Goal: Task Accomplishment & Management: Use online tool/utility

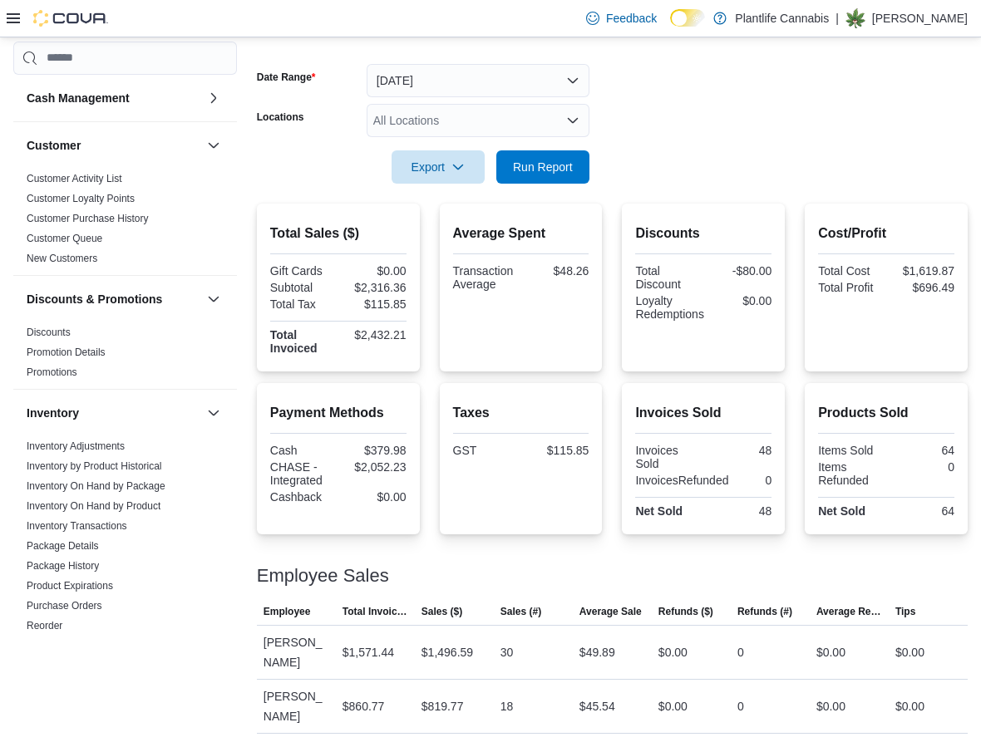
scroll to position [695, 0]
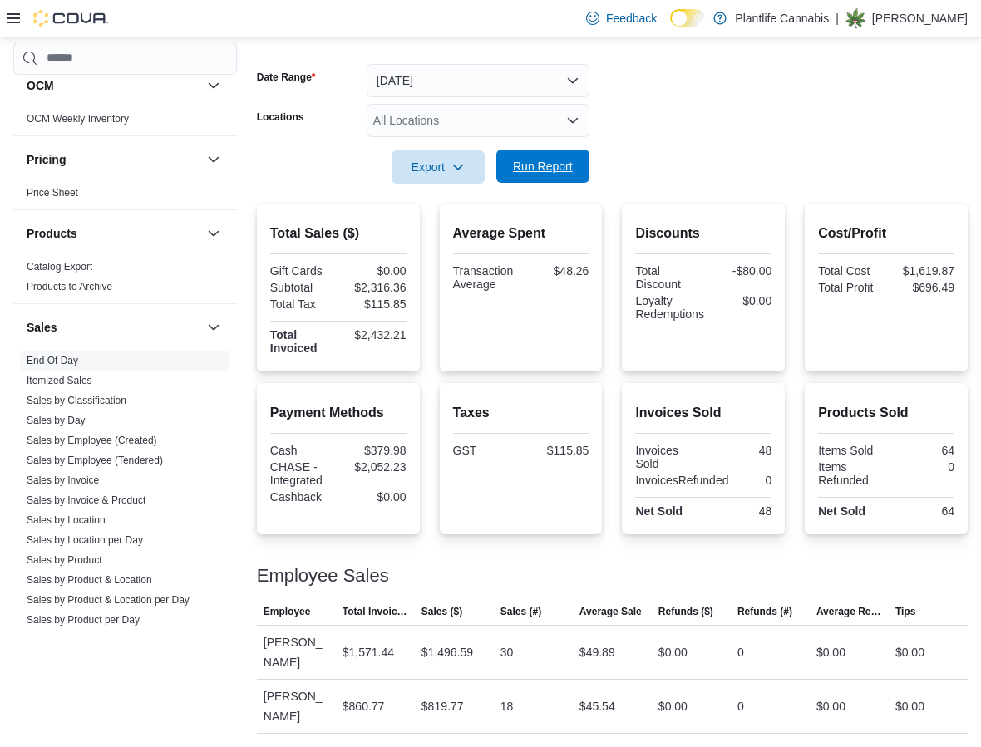
click at [541, 167] on span "Run Report" at bounding box center [543, 166] width 60 height 17
click at [549, 173] on span "Run Report" at bounding box center [543, 166] width 60 height 17
click at [549, 181] on span "Run Report" at bounding box center [542, 166] width 73 height 33
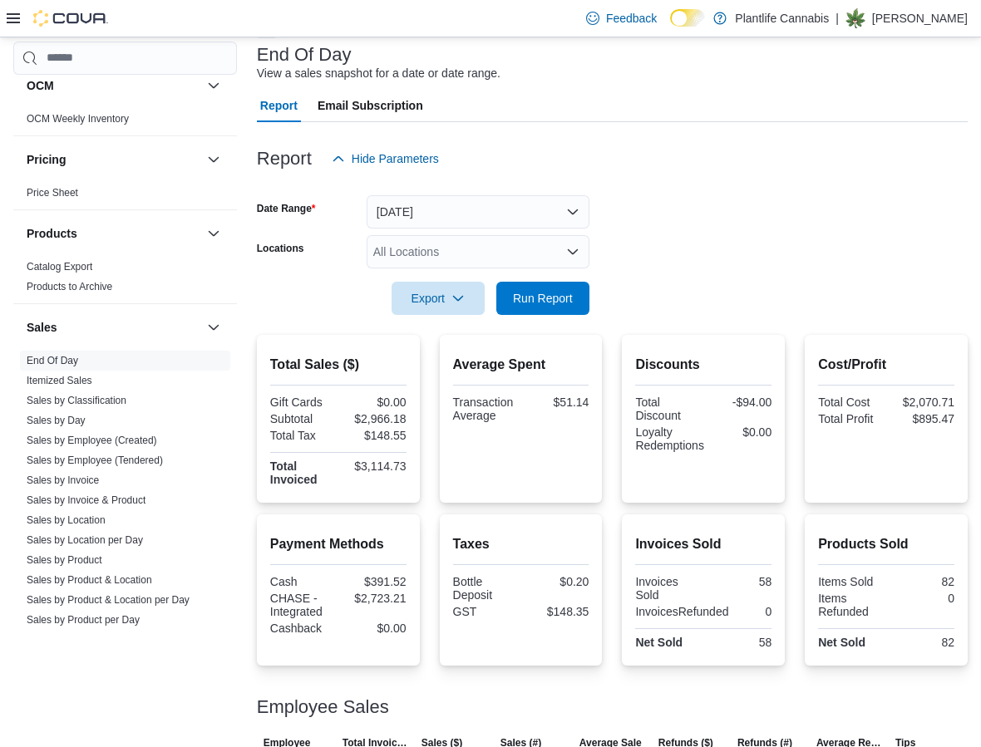
scroll to position [231, 0]
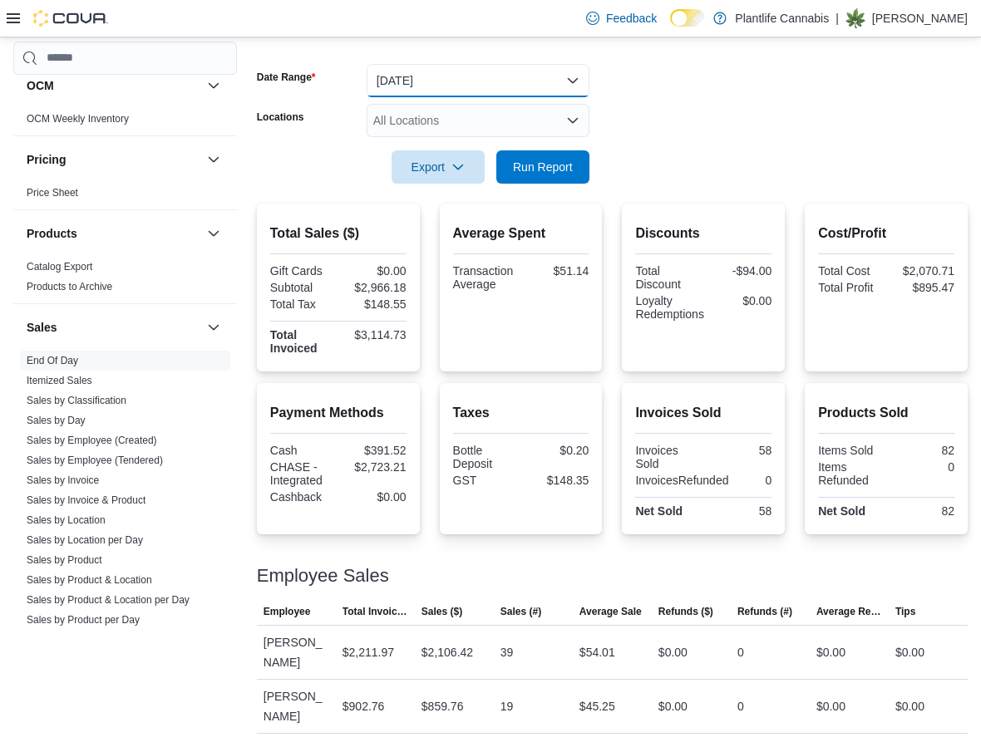
click at [434, 81] on button "[DATE]" at bounding box center [478, 80] width 223 height 33
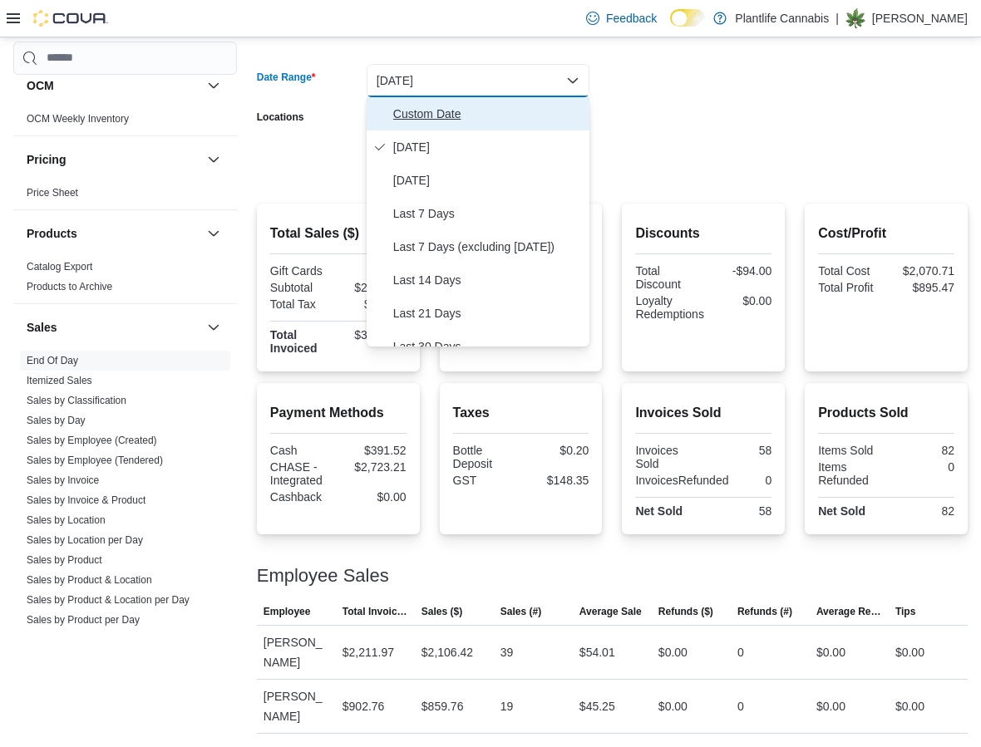
click at [413, 118] on span "Custom Date" at bounding box center [488, 114] width 190 height 20
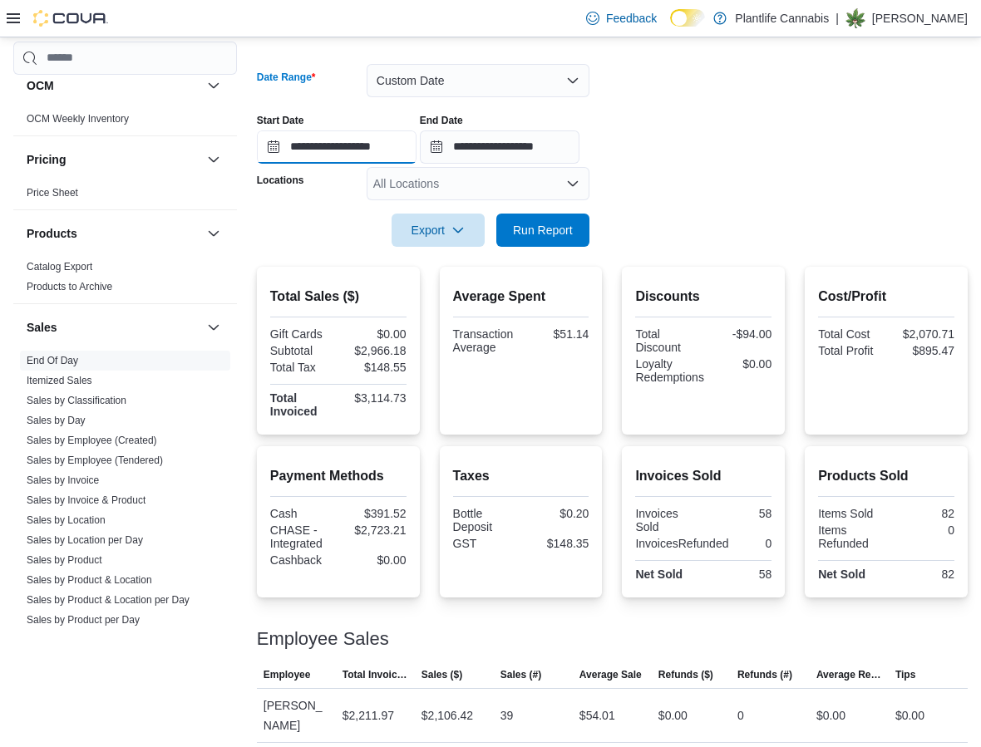
click at [375, 155] on input "**********" at bounding box center [337, 146] width 160 height 33
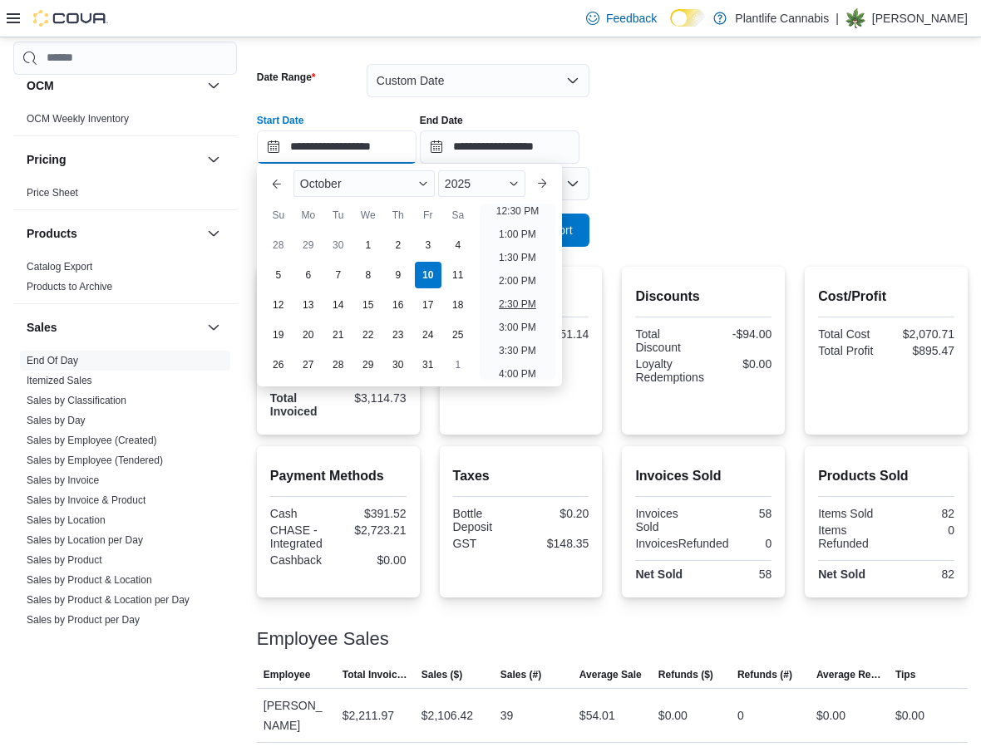
scroll to position [590, 0]
drag, startPoint x: 509, startPoint y: 319, endPoint x: 523, endPoint y: 302, distance: 21.9
click at [509, 319] on li "3:00 PM" at bounding box center [517, 325] width 51 height 20
type input "**********"
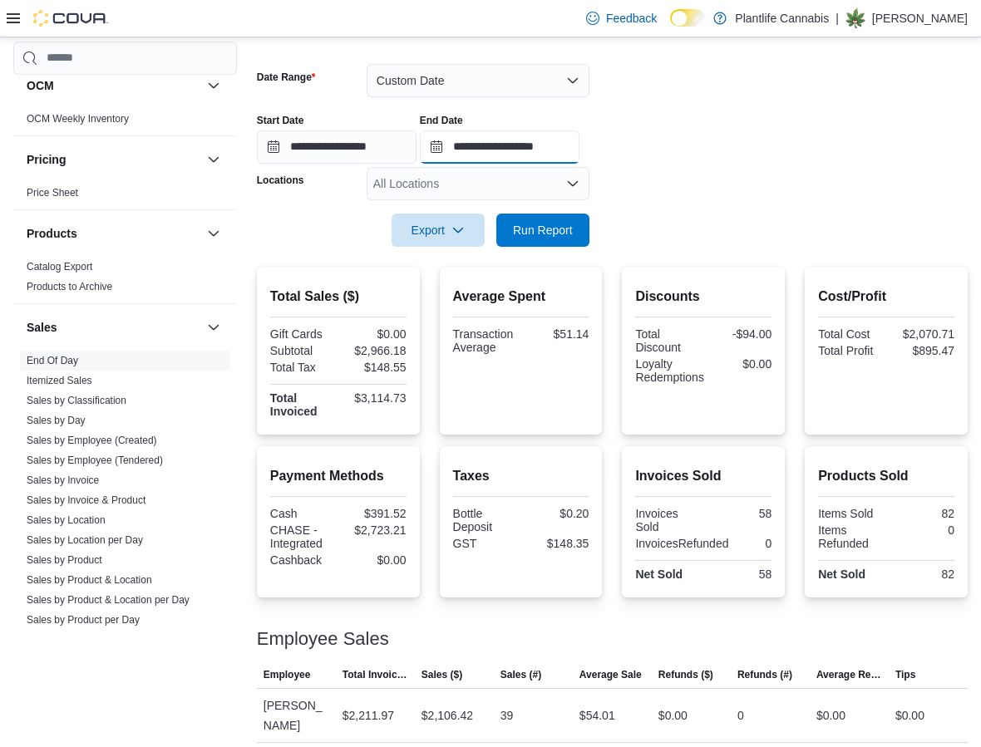
click at [534, 140] on input "**********" at bounding box center [500, 146] width 160 height 33
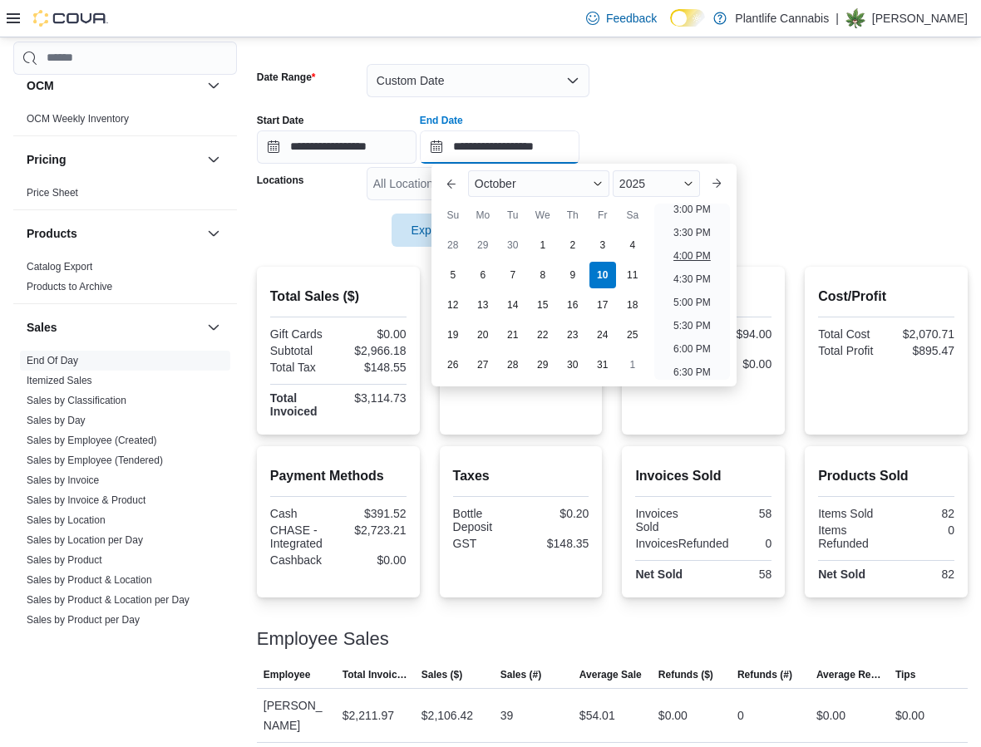
scroll to position [696, 0]
click at [692, 305] on li "5:00 PM" at bounding box center [692, 313] width 51 height 20
type input "**********"
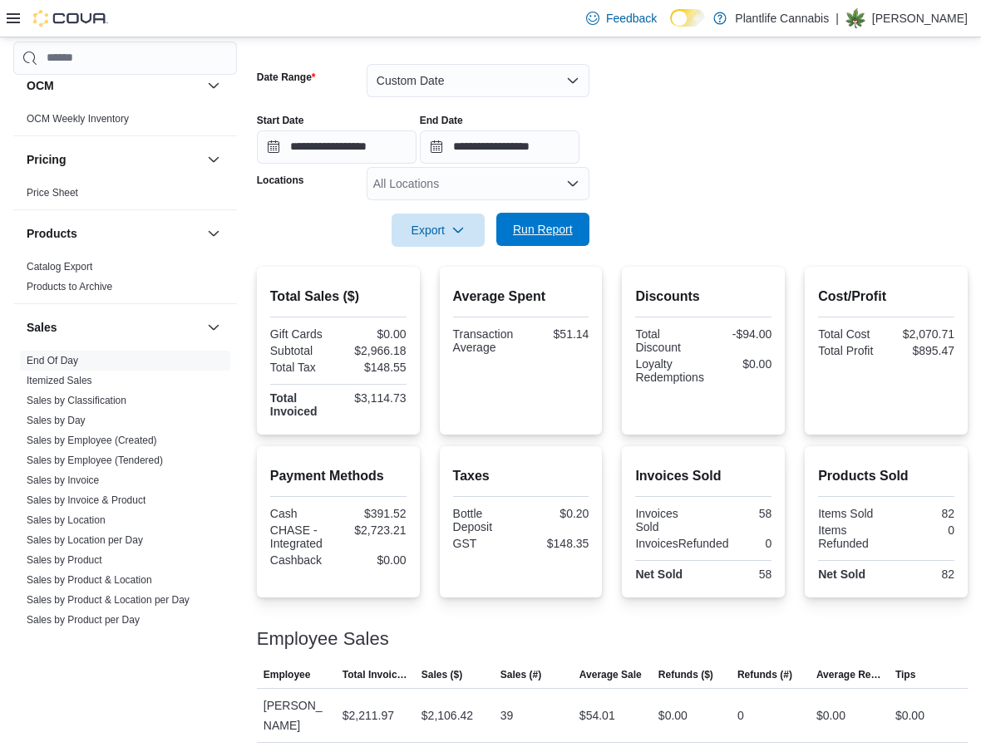
click at [548, 230] on span "Run Report" at bounding box center [543, 229] width 60 height 17
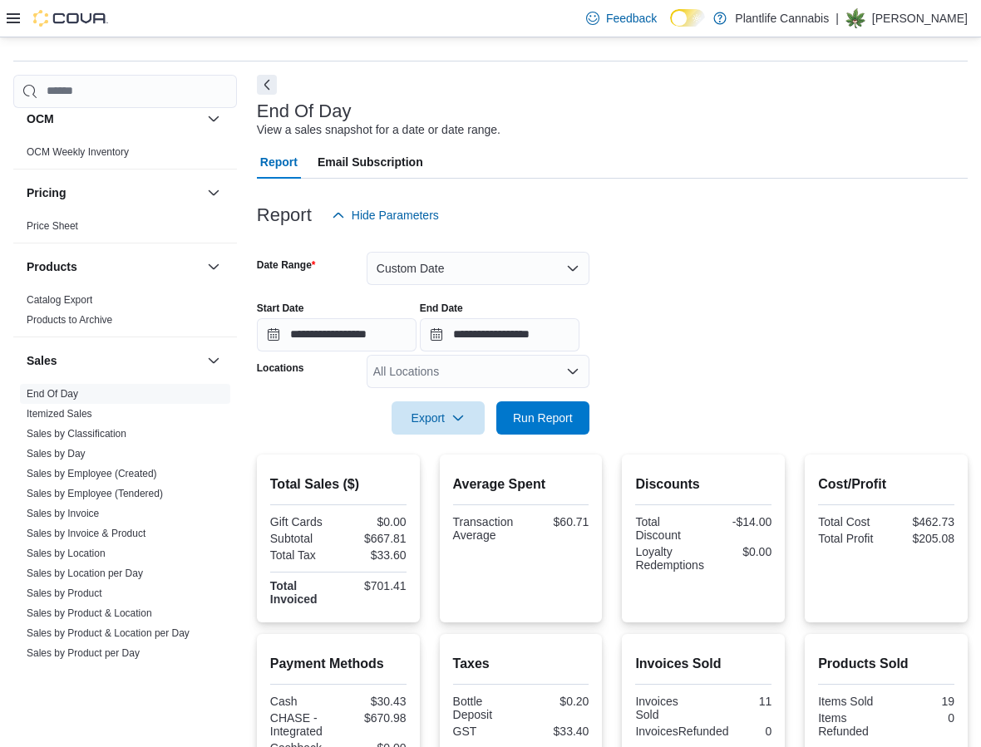
scroll to position [47, 0]
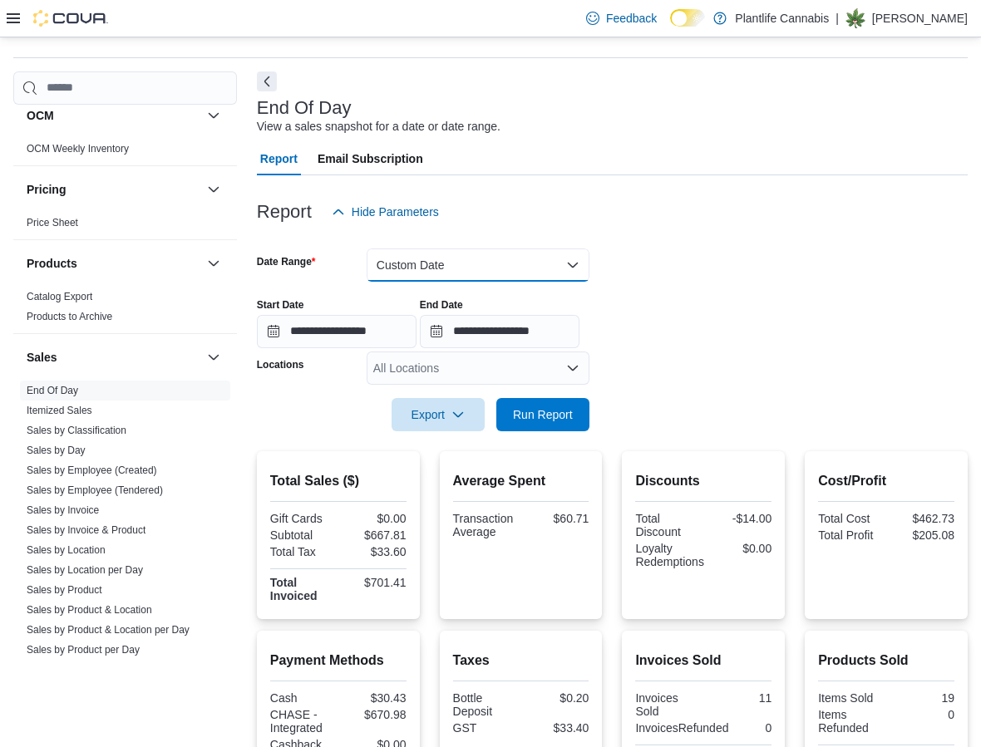
click at [455, 273] on button "Custom Date" at bounding box center [478, 265] width 223 height 33
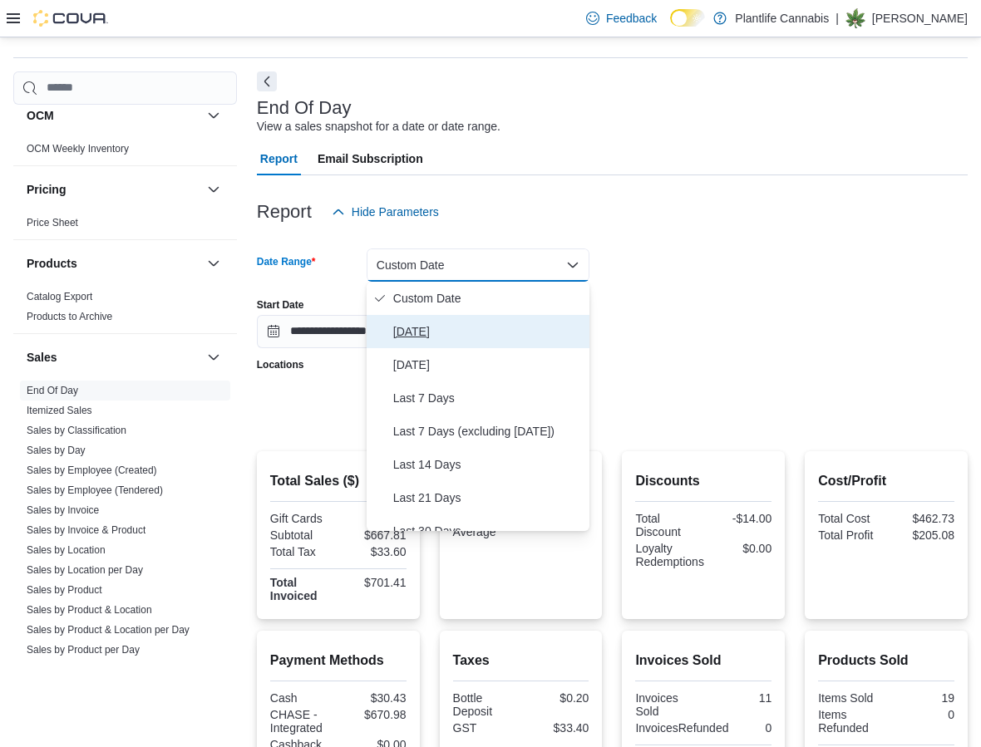
click at [420, 338] on span "[DATE]" at bounding box center [488, 332] width 190 height 20
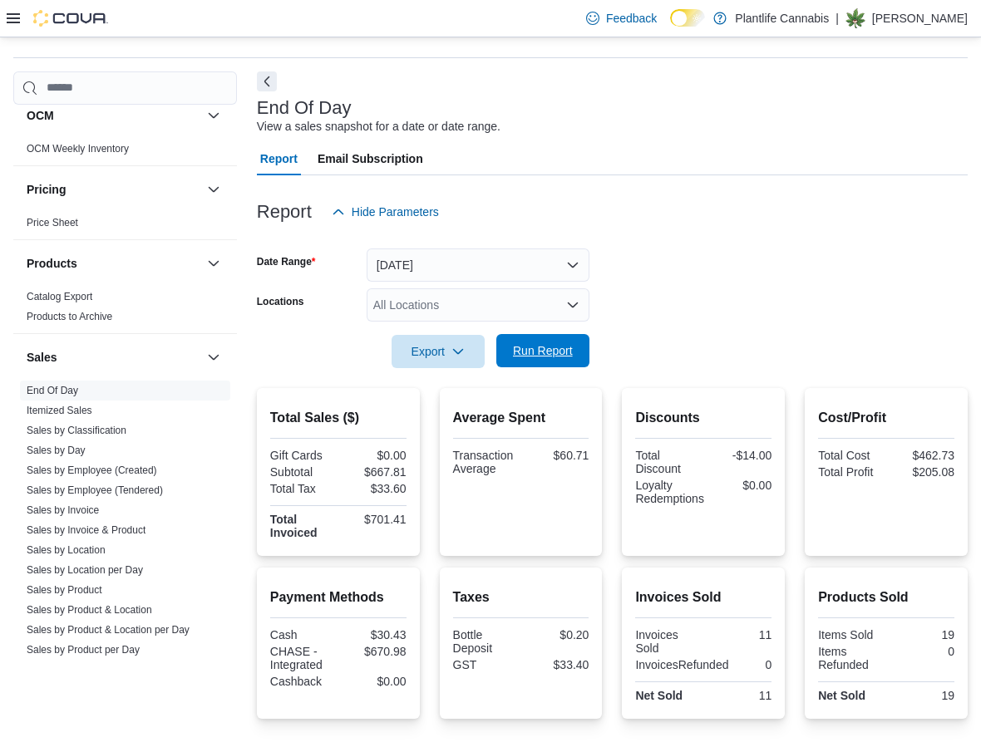
click at [576, 352] on span "Run Report" at bounding box center [542, 350] width 73 height 33
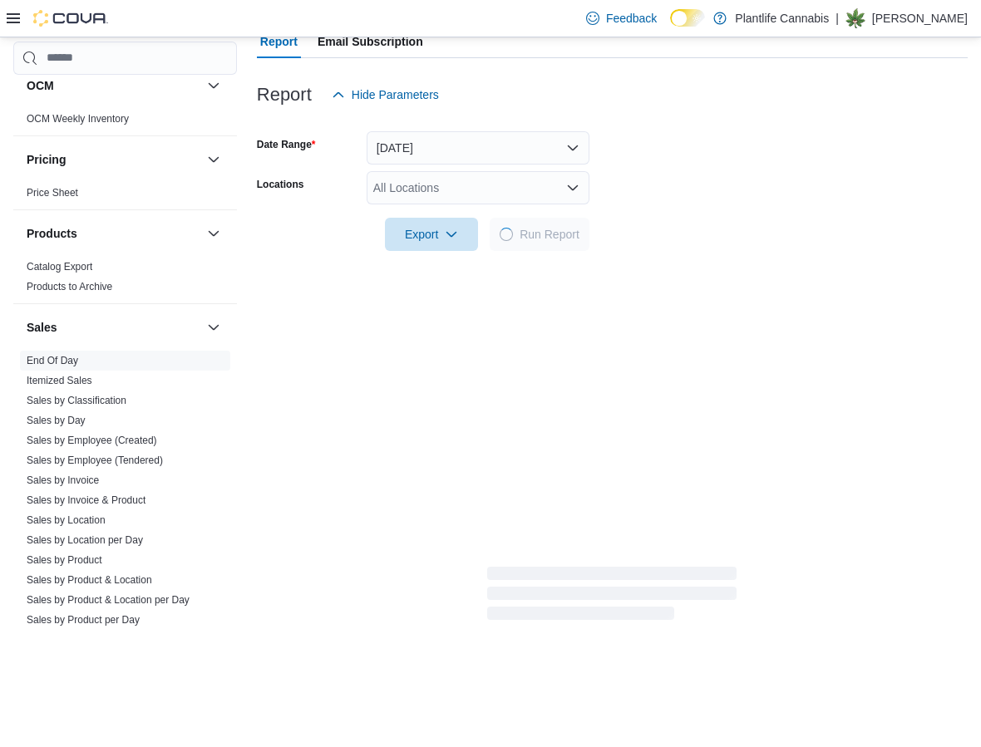
scroll to position [231, 0]
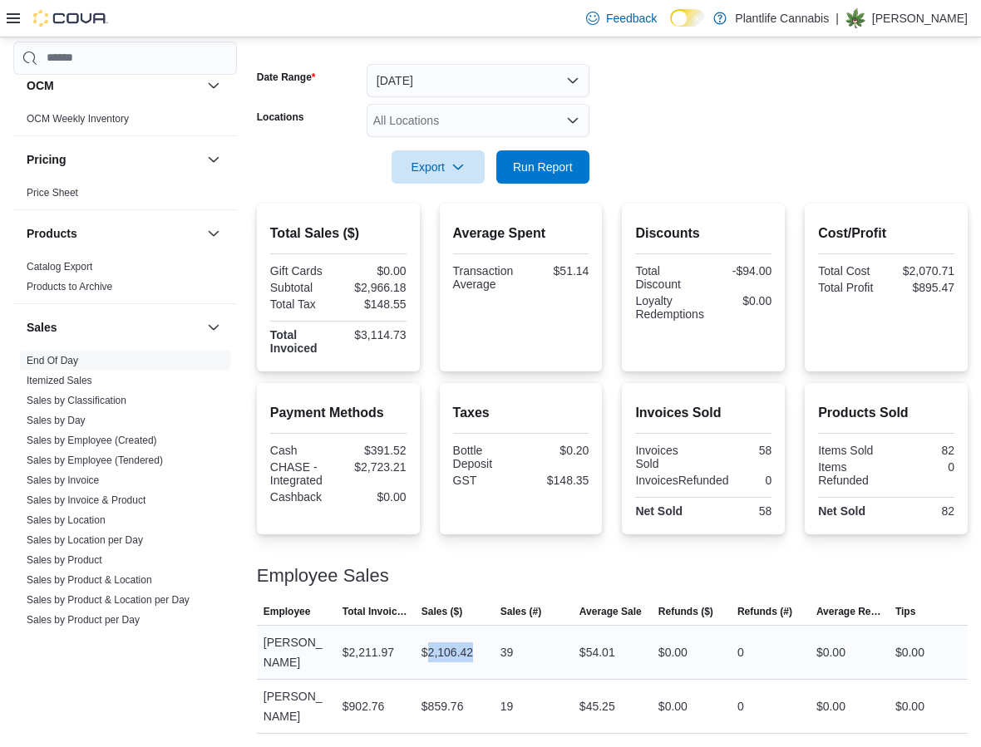
drag, startPoint x: 431, startPoint y: 661, endPoint x: 490, endPoint y: 661, distance: 59.8
click at [490, 661] on div "$2,106.42" at bounding box center [454, 652] width 79 height 33
click at [500, 739] on div "Reports Feedback Cash Management Cash Management Cash Out Details Customer Cust…" at bounding box center [490, 276] width 981 height 941
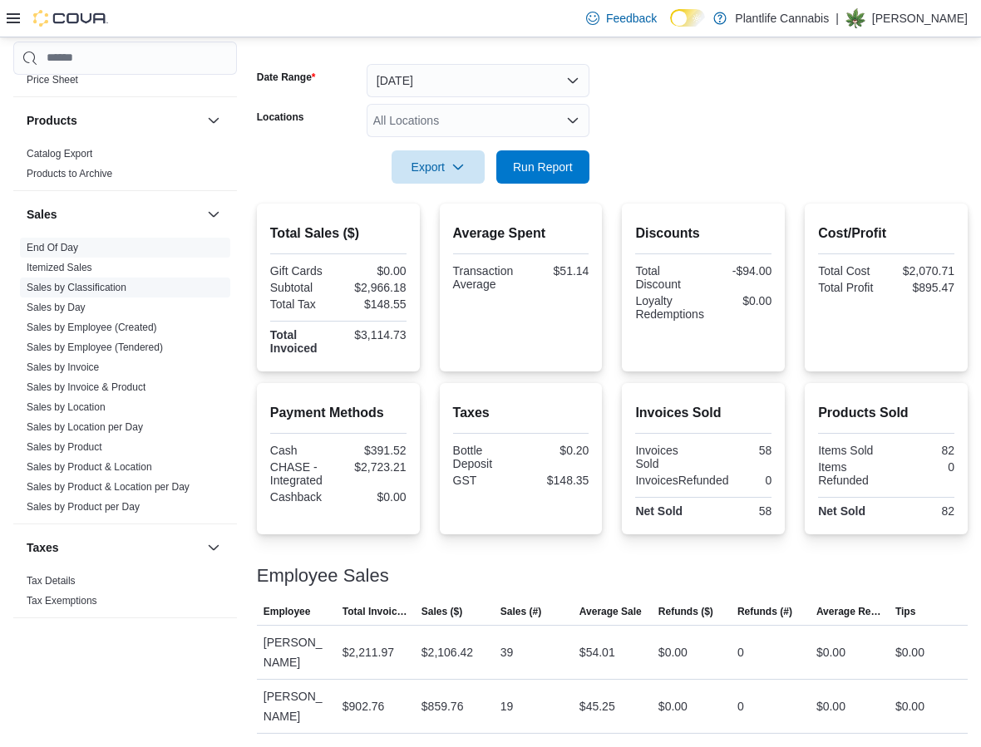
click at [74, 278] on span "Sales by Classification" at bounding box center [125, 288] width 210 height 20
click at [74, 291] on link "Sales by Classification" at bounding box center [77, 288] width 100 height 12
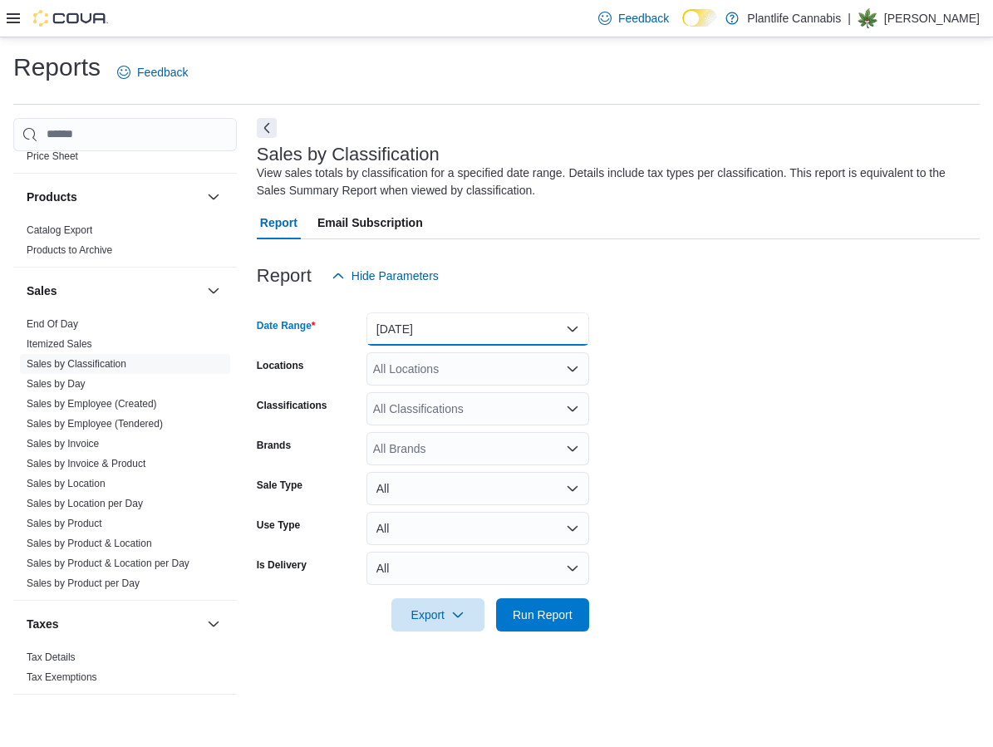
click at [404, 336] on button "[DATE]" at bounding box center [478, 329] width 223 height 33
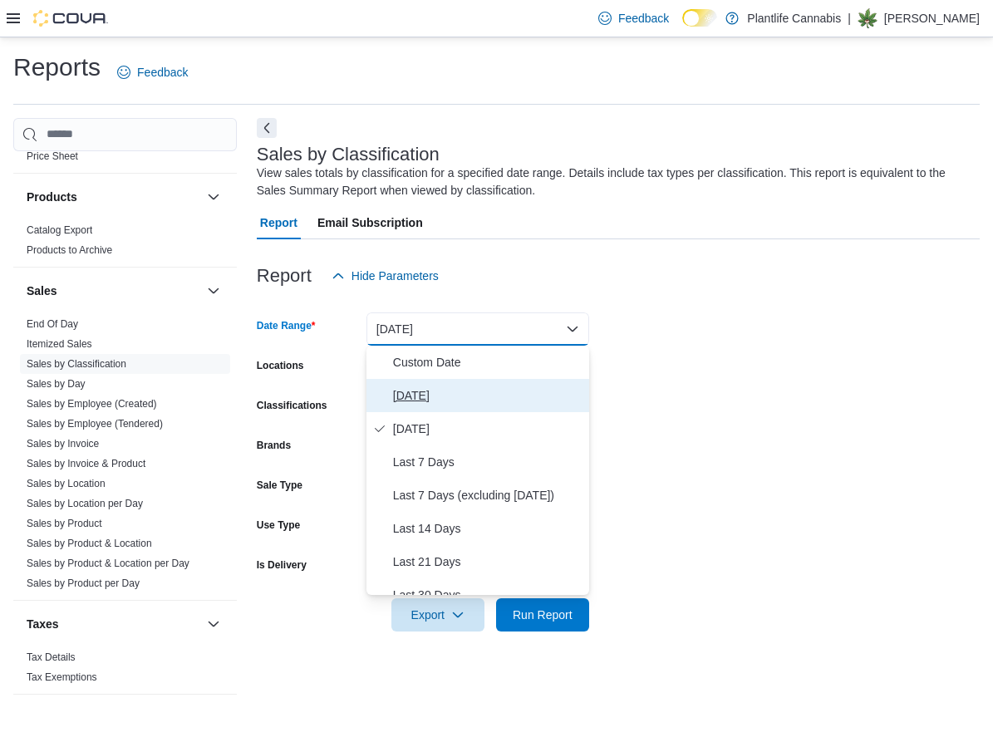
click at [395, 396] on span "[DATE]" at bounding box center [488, 396] width 190 height 20
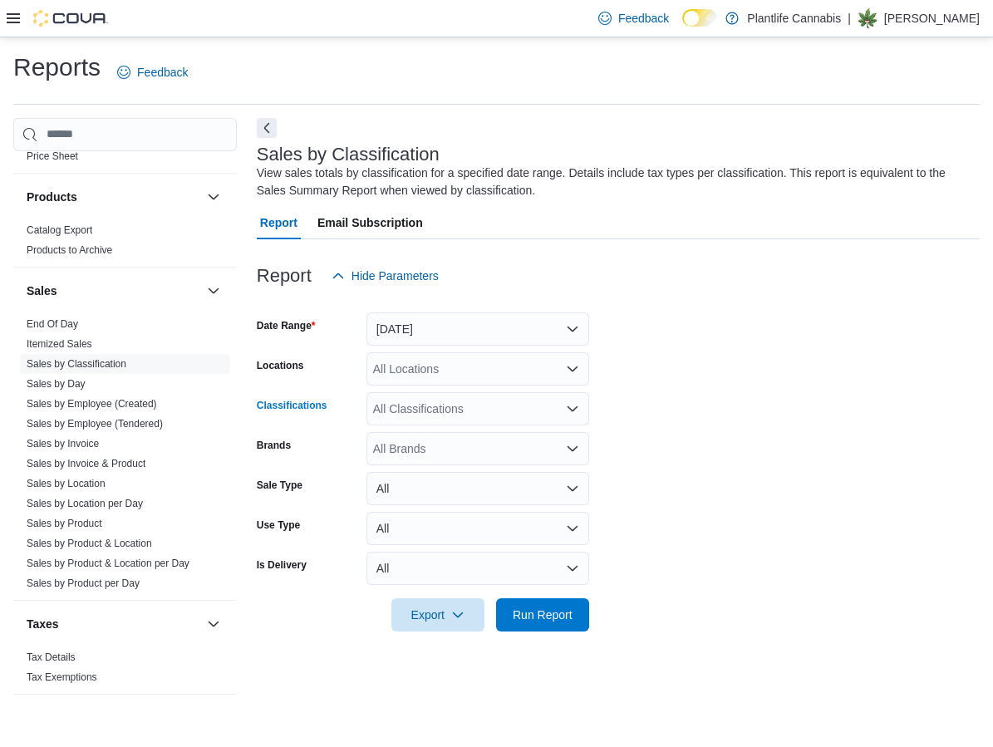
click at [415, 402] on div "All Classifications" at bounding box center [478, 408] width 223 height 33
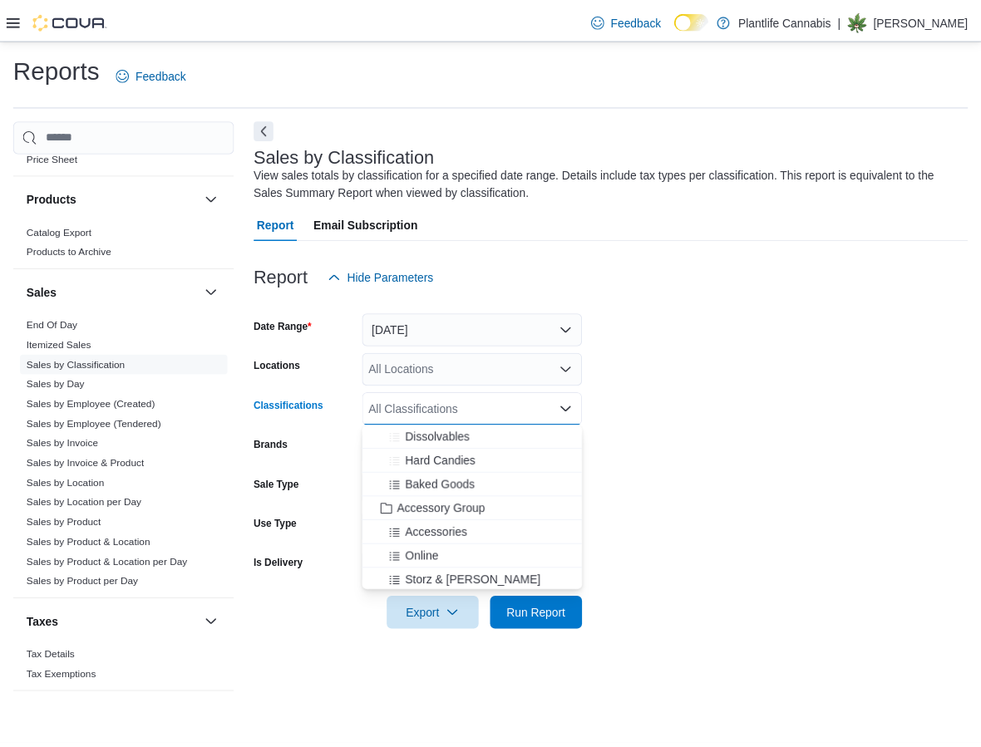
scroll to position [170, 0]
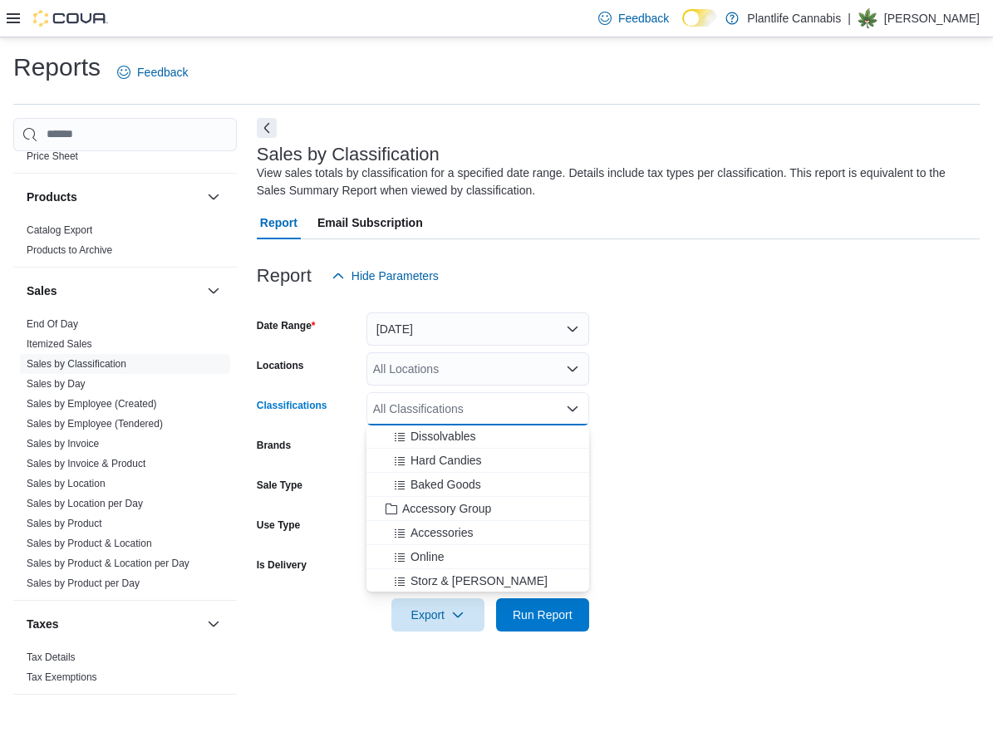
click at [443, 507] on span "Accessory Group" at bounding box center [446, 508] width 89 height 17
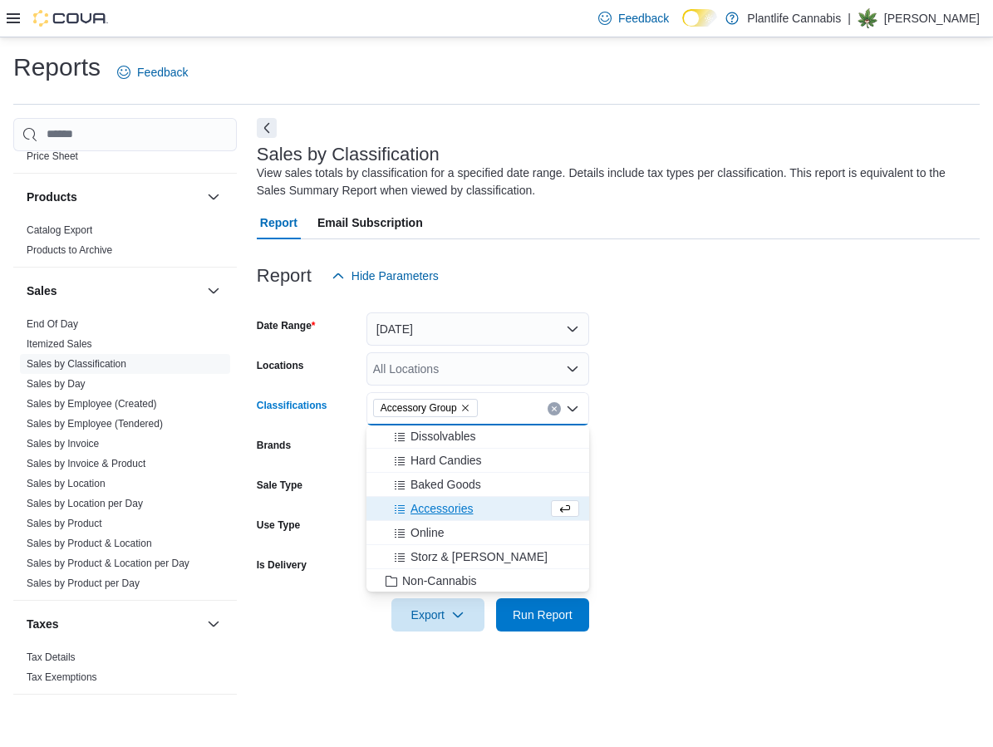
click at [694, 531] on form "Date Range [DATE] Locations All Locations Classifications Accessory Group Combo…" at bounding box center [618, 462] width 723 height 339
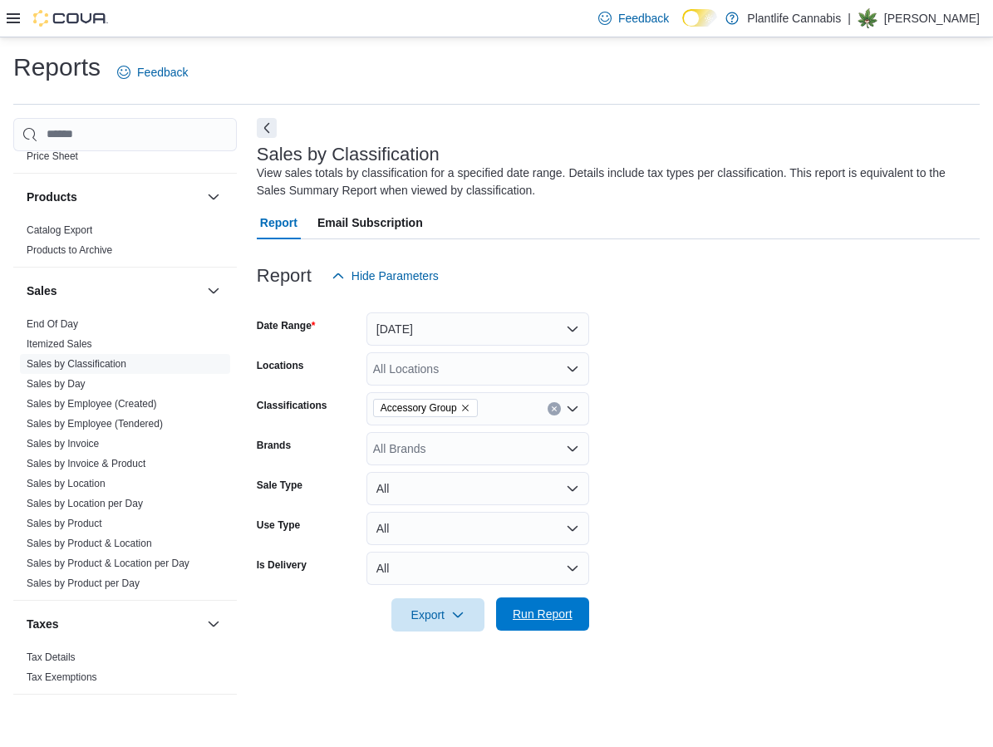
click at [558, 616] on span "Run Report" at bounding box center [543, 614] width 60 height 17
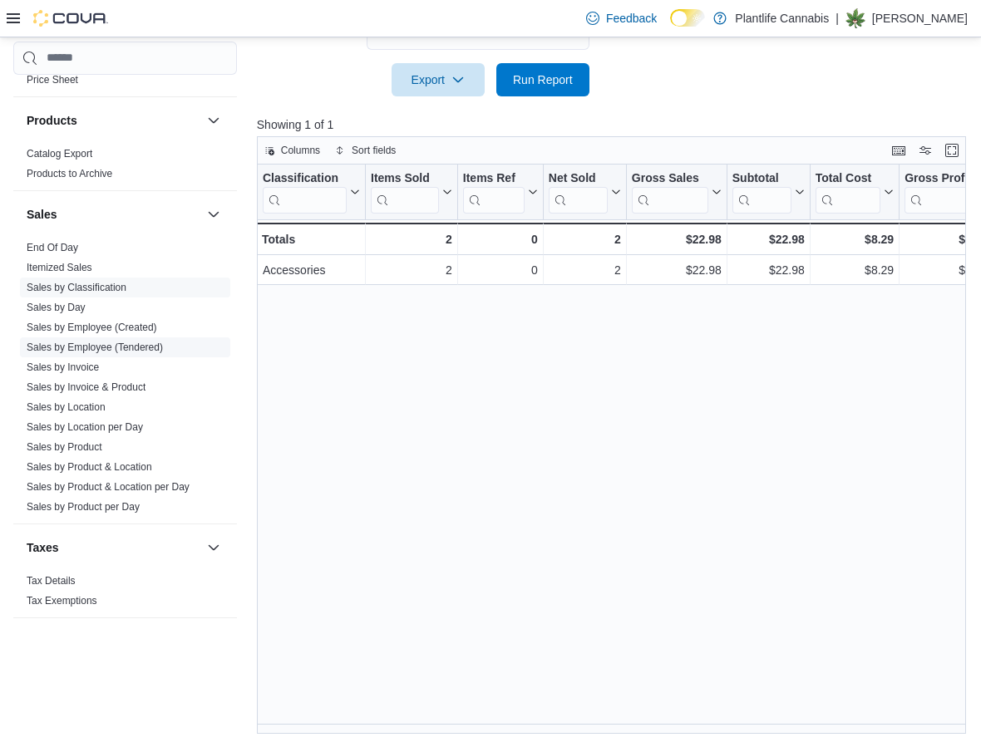
click at [150, 352] on link "Sales by Employee (Tendered)" at bounding box center [95, 348] width 136 height 12
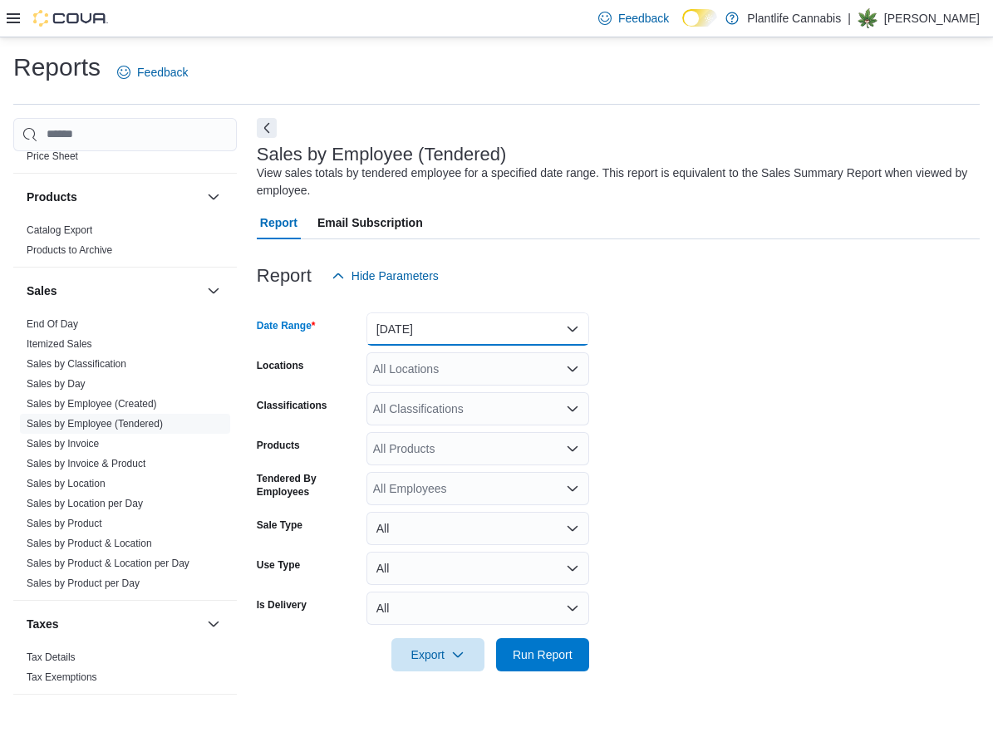
click at [506, 328] on button "[DATE]" at bounding box center [478, 329] width 223 height 33
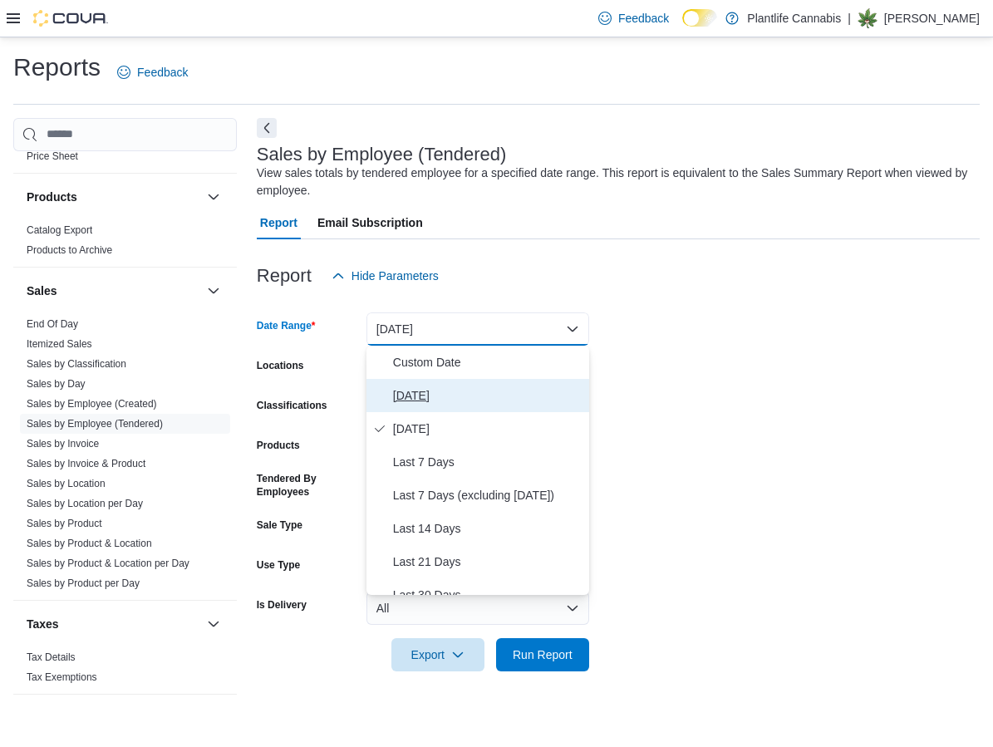
click at [452, 384] on button "[DATE]" at bounding box center [478, 395] width 223 height 33
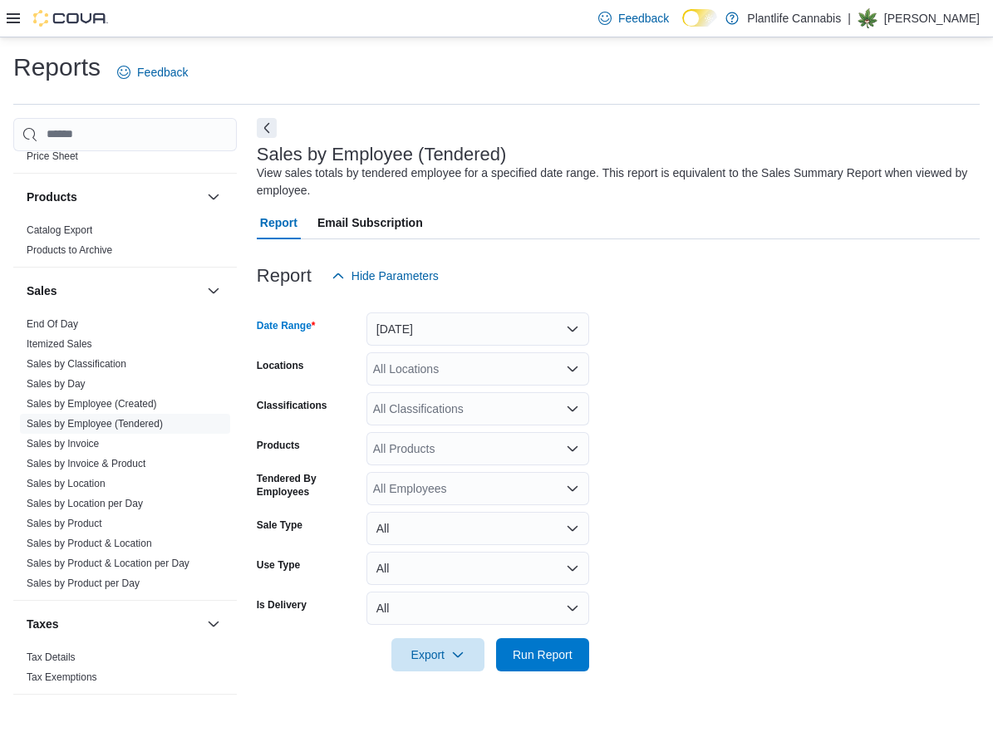
drag, startPoint x: 415, startPoint y: 405, endPoint x: 436, endPoint y: 413, distance: 23.2
click at [415, 405] on div "All Classifications" at bounding box center [478, 408] width 223 height 33
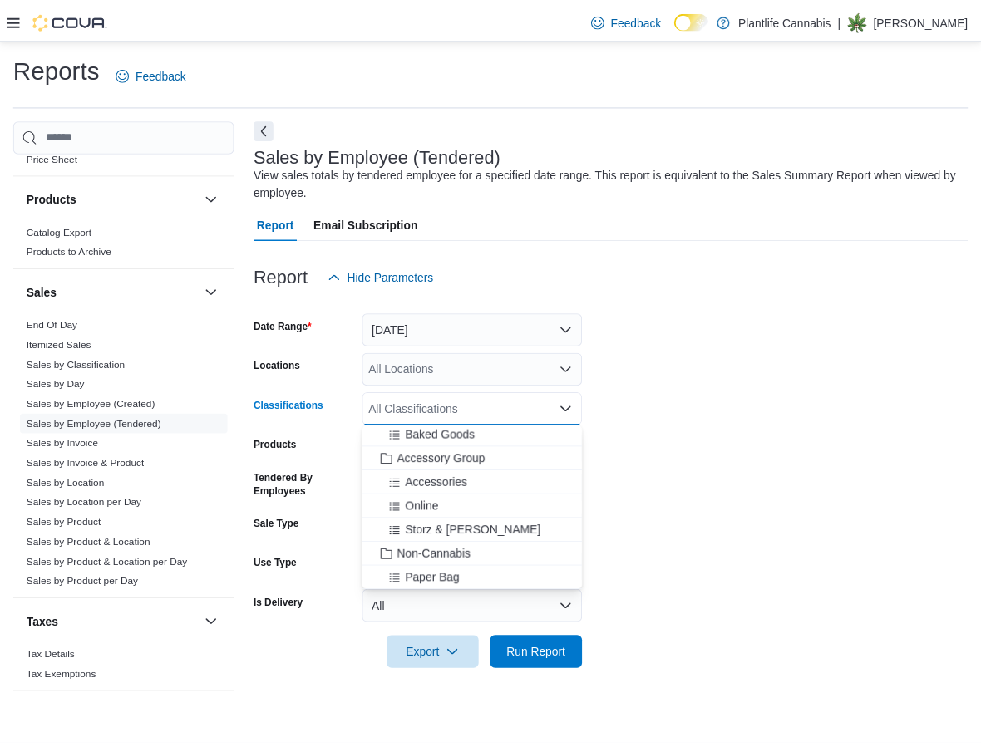
scroll to position [230, 0]
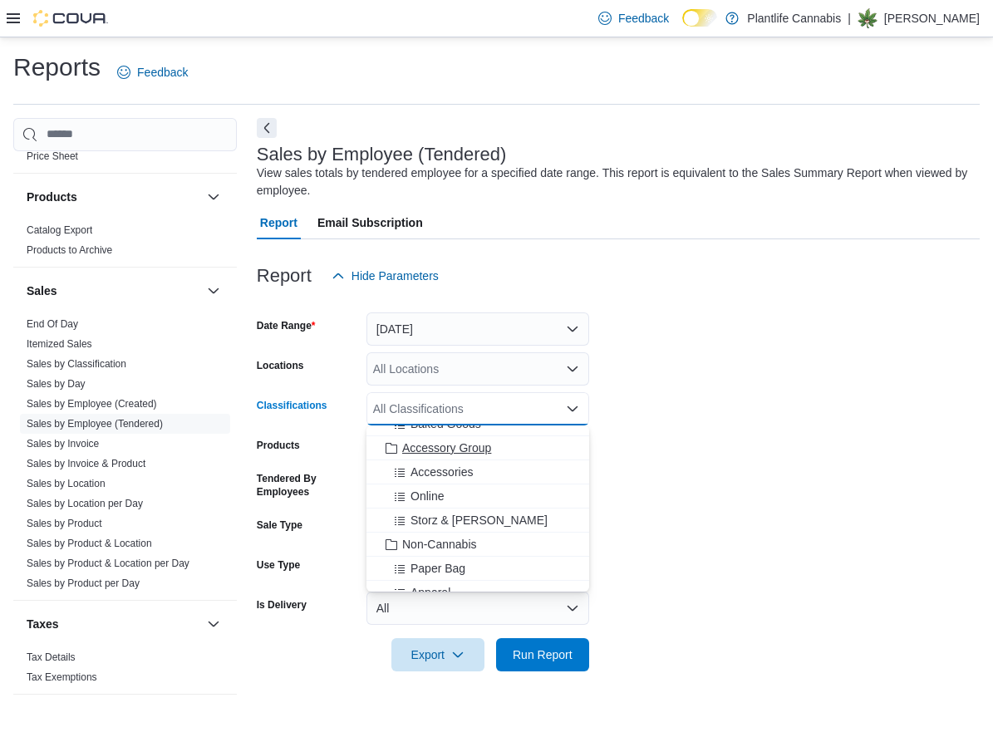
drag, startPoint x: 472, startPoint y: 450, endPoint x: 853, endPoint y: 443, distance: 380.7
click at [479, 450] on span "Accessory Group" at bounding box center [446, 448] width 89 height 17
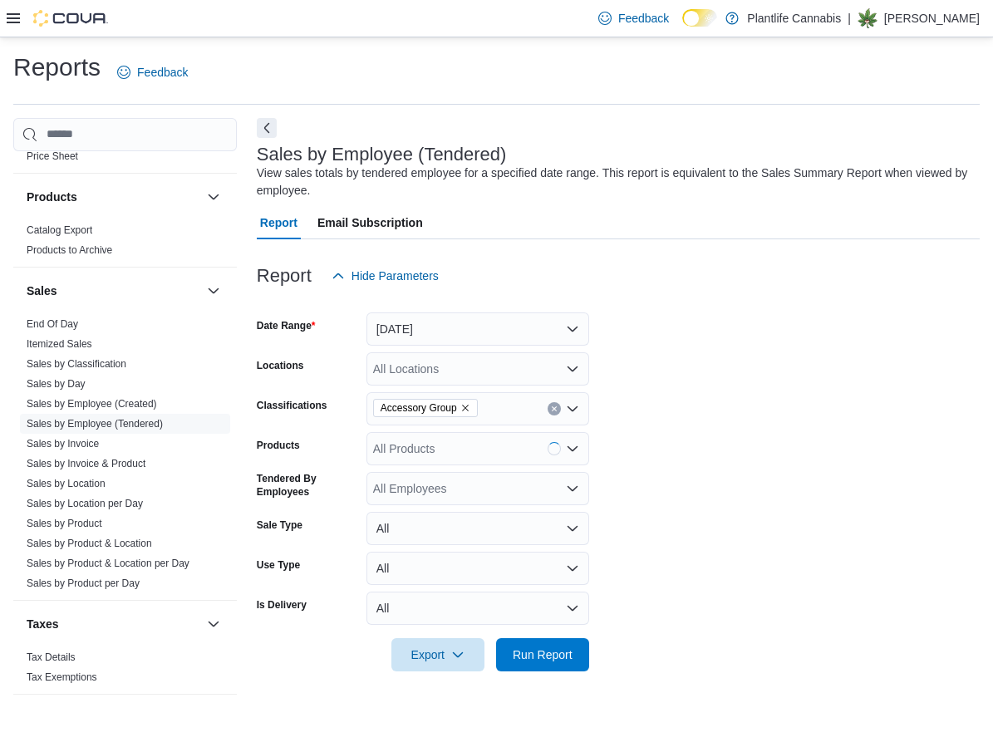
click at [814, 456] on form "Date Range [DATE] Locations All Locations Classifications Accessory Group Produ…" at bounding box center [618, 482] width 723 height 379
drag, startPoint x: 543, startPoint y: 644, endPoint x: 826, endPoint y: 665, distance: 284.2
click at [546, 645] on span "Run Report" at bounding box center [542, 653] width 73 height 33
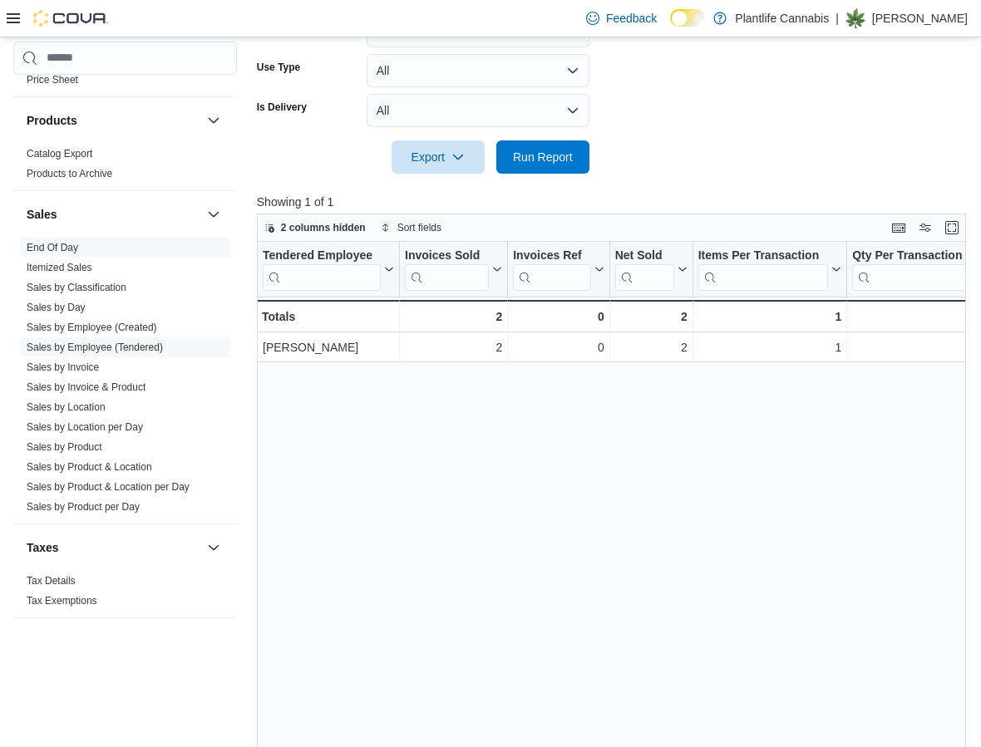
click at [66, 244] on link "End Of Day" at bounding box center [53, 248] width 52 height 12
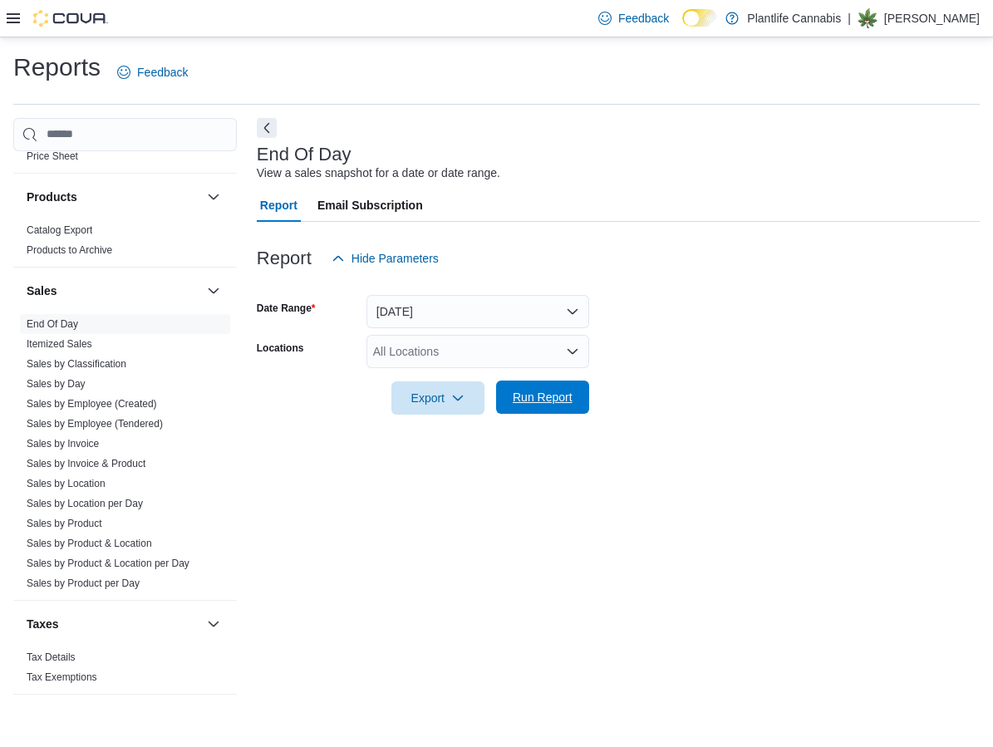
click at [559, 391] on span "Run Report" at bounding box center [543, 397] width 60 height 17
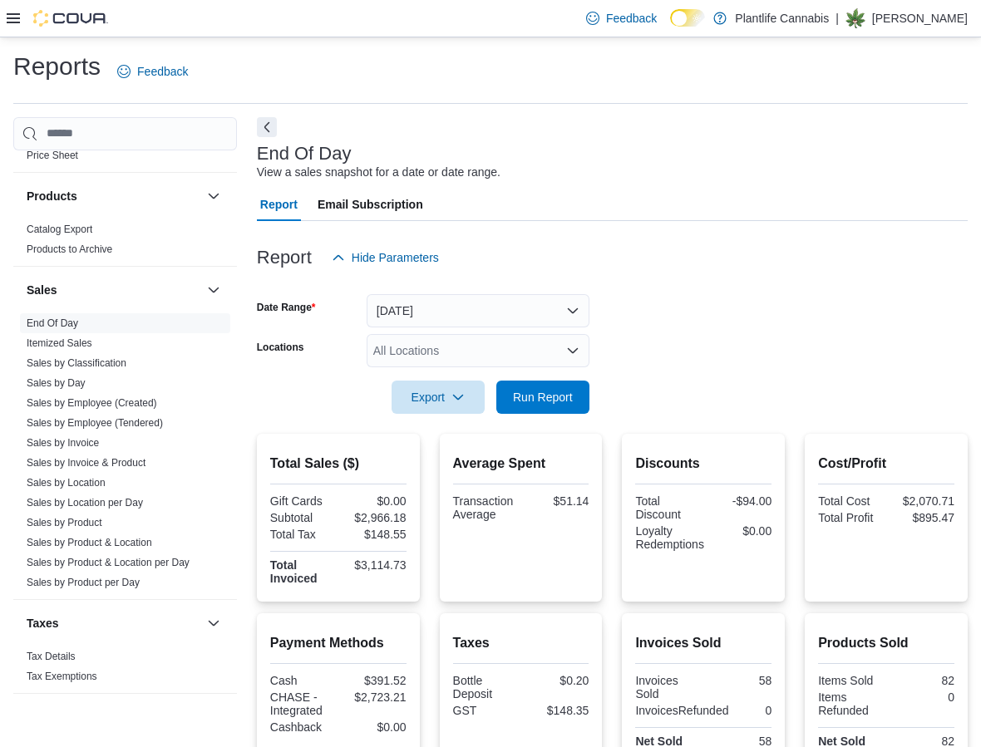
scroll to position [3, 0]
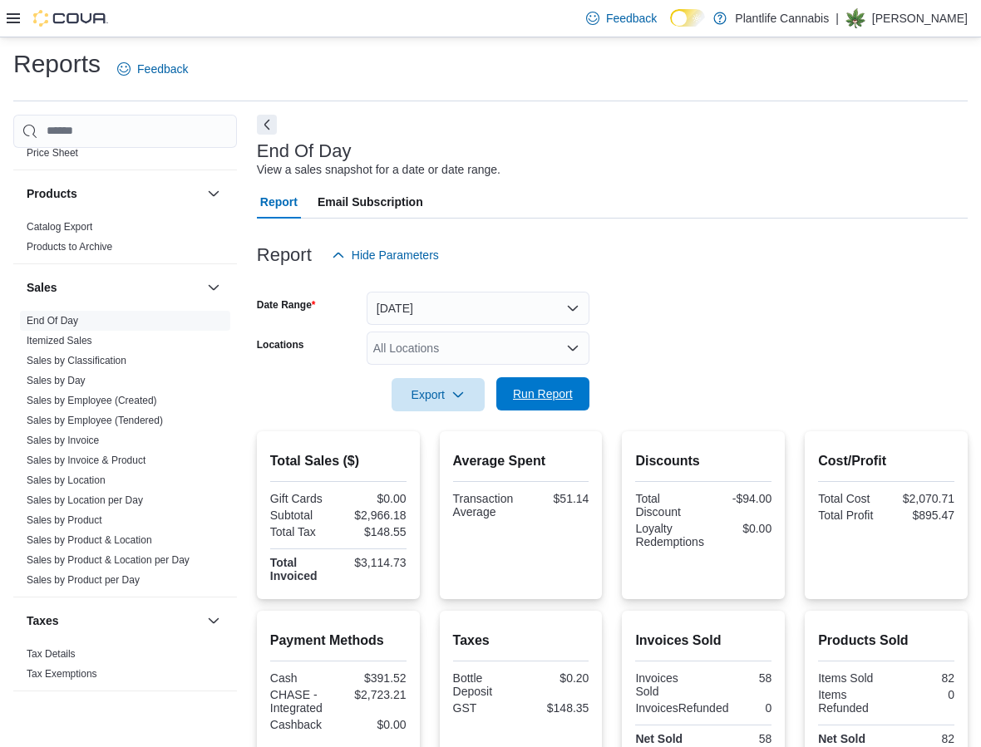
click at [556, 405] on span "Run Report" at bounding box center [542, 393] width 73 height 33
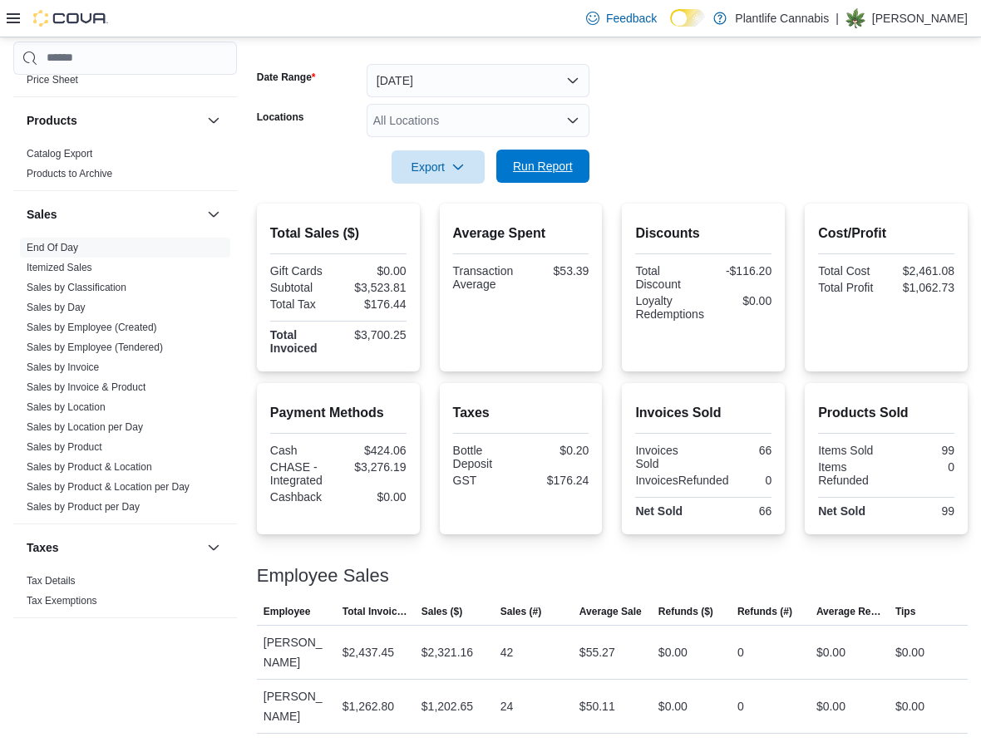
scroll to position [217, 0]
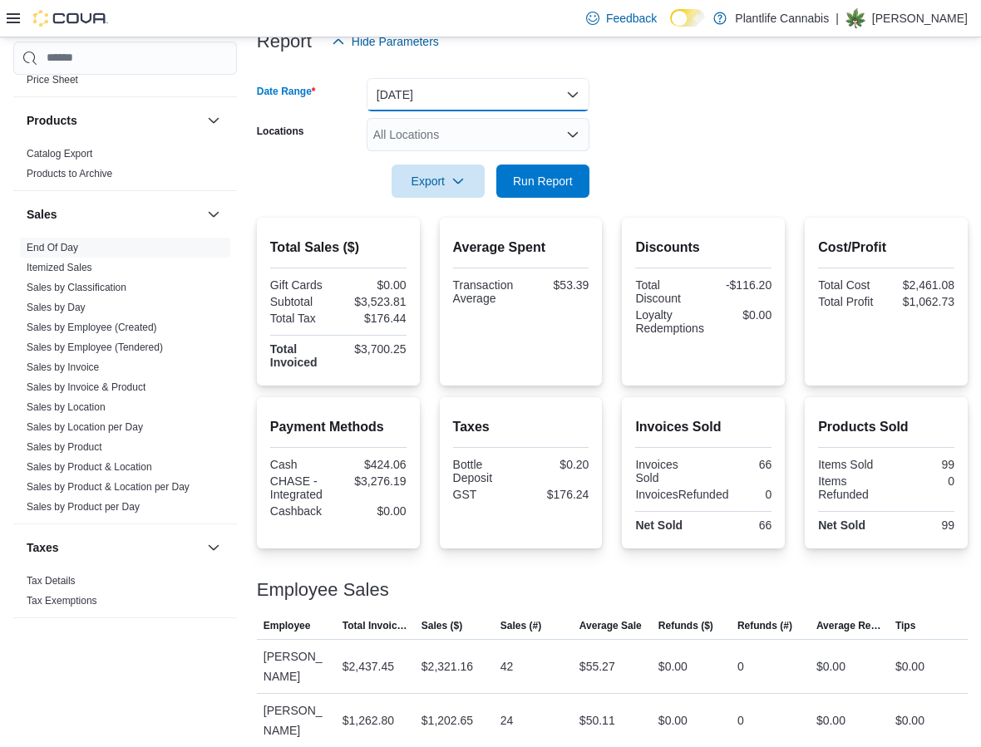
click at [421, 81] on button "[DATE]" at bounding box center [478, 94] width 223 height 33
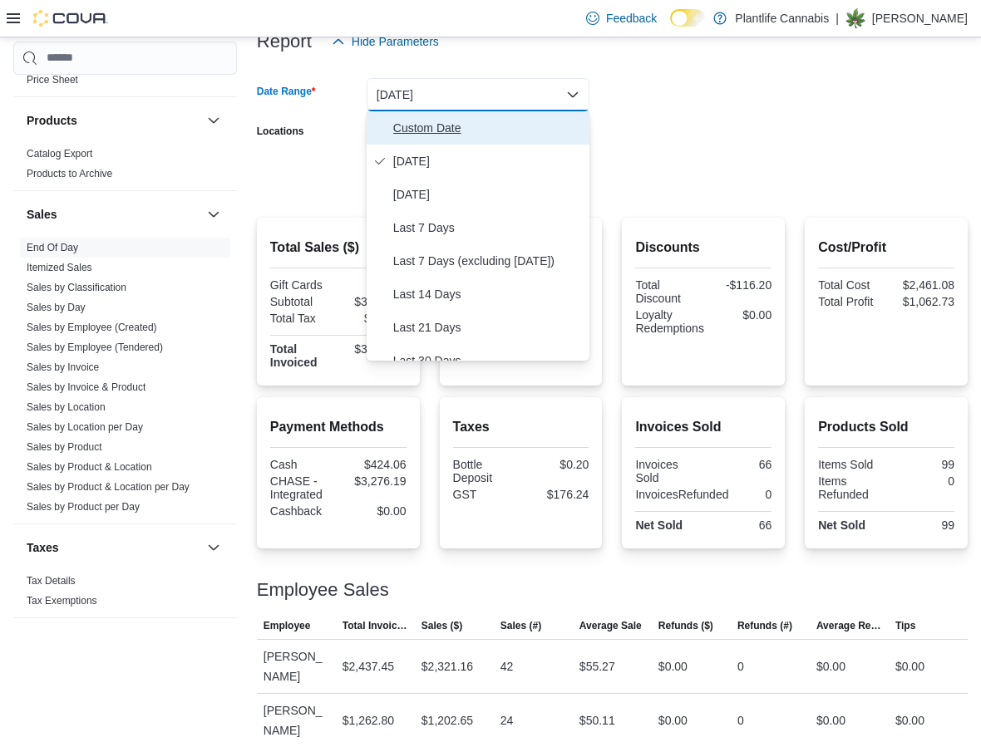
click at [406, 116] on button "Custom Date" at bounding box center [478, 127] width 223 height 33
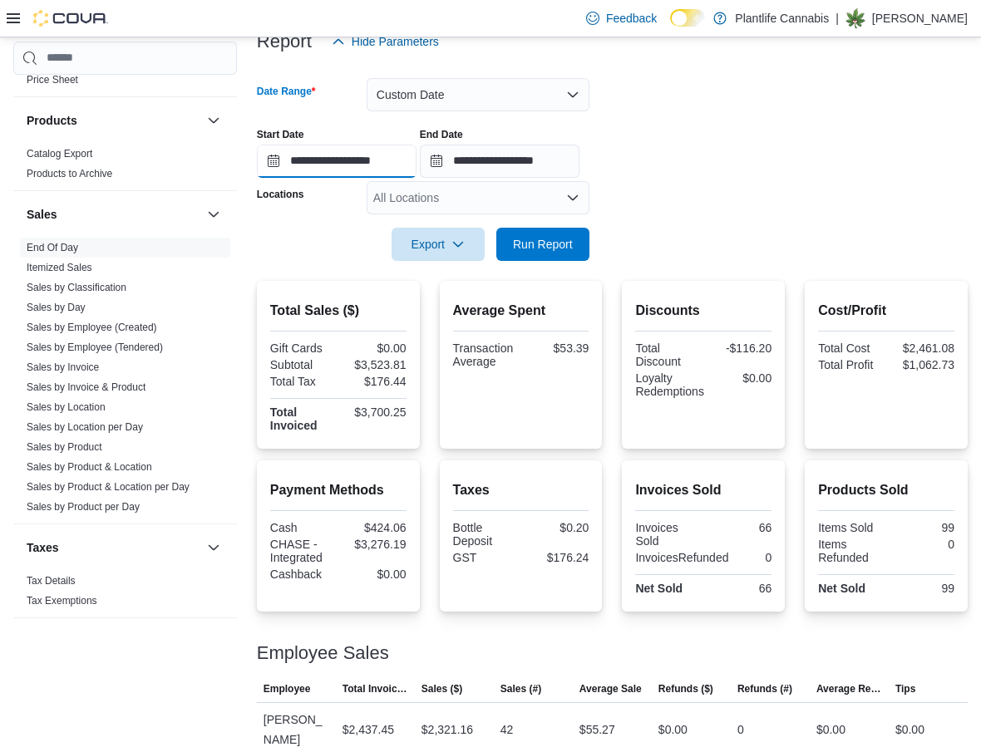
click at [353, 155] on input "**********" at bounding box center [337, 161] width 160 height 33
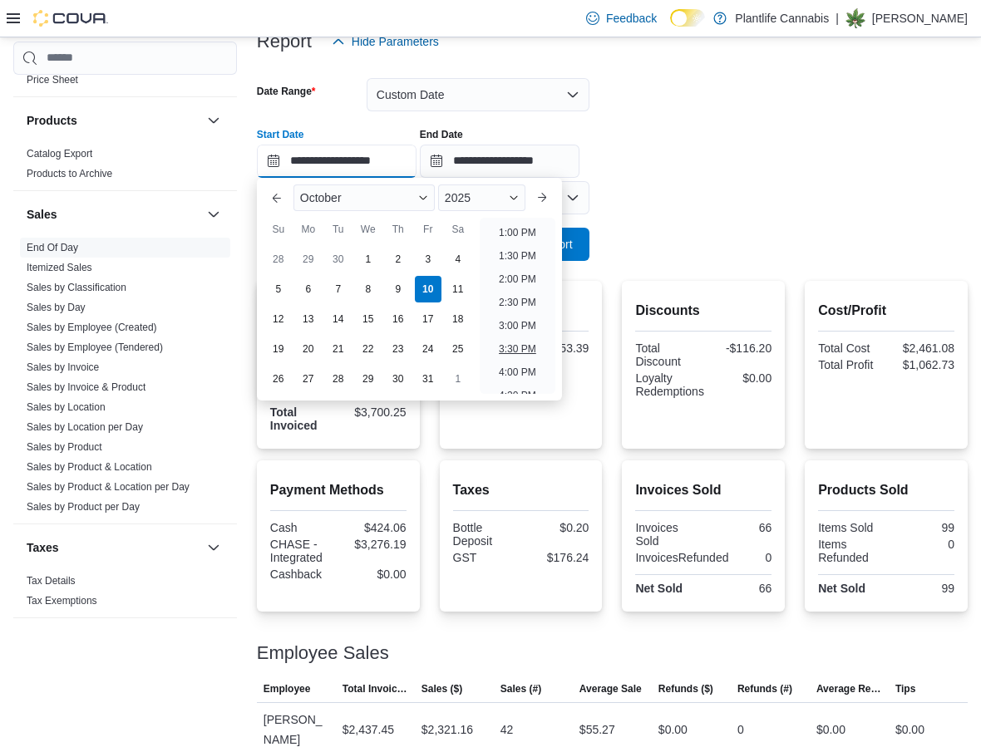
scroll to position [605, 0]
drag, startPoint x: 524, startPoint y: 332, endPoint x: 550, endPoint y: 249, distance: 87.3
click at [524, 331] on li "3:00 PM" at bounding box center [517, 324] width 51 height 20
type input "**********"
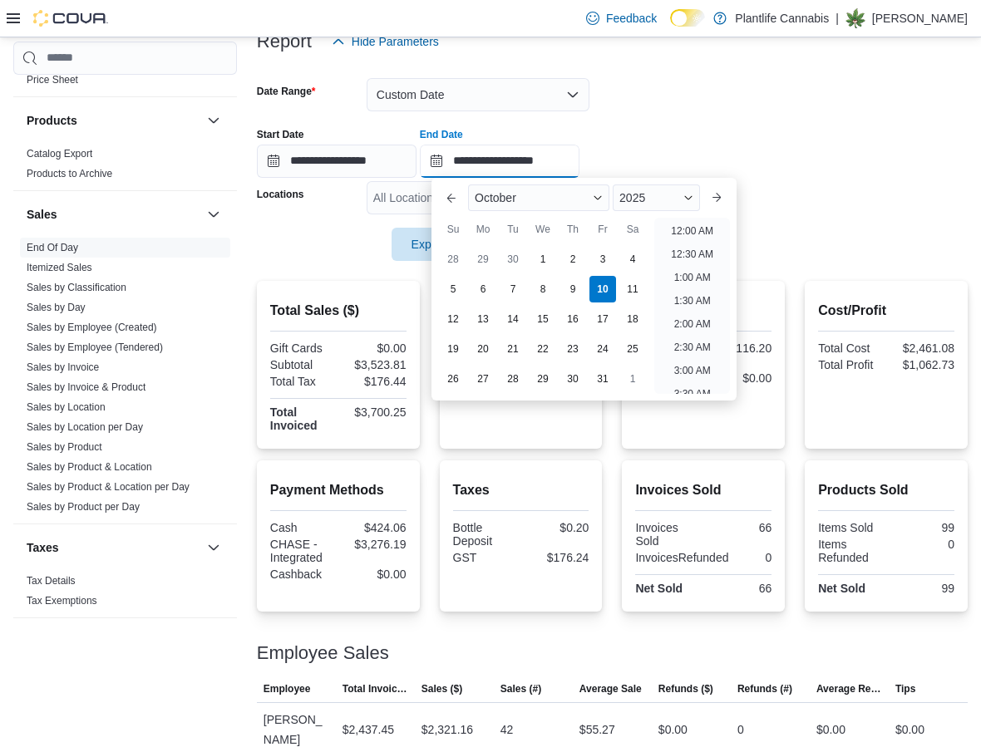
drag, startPoint x: 547, startPoint y: 163, endPoint x: 901, endPoint y: 322, distance: 388.0
click at [548, 163] on input "**********" at bounding box center [500, 161] width 160 height 33
click at [697, 251] on li "5:00 PM" at bounding box center [692, 256] width 51 height 20
type input "**********"
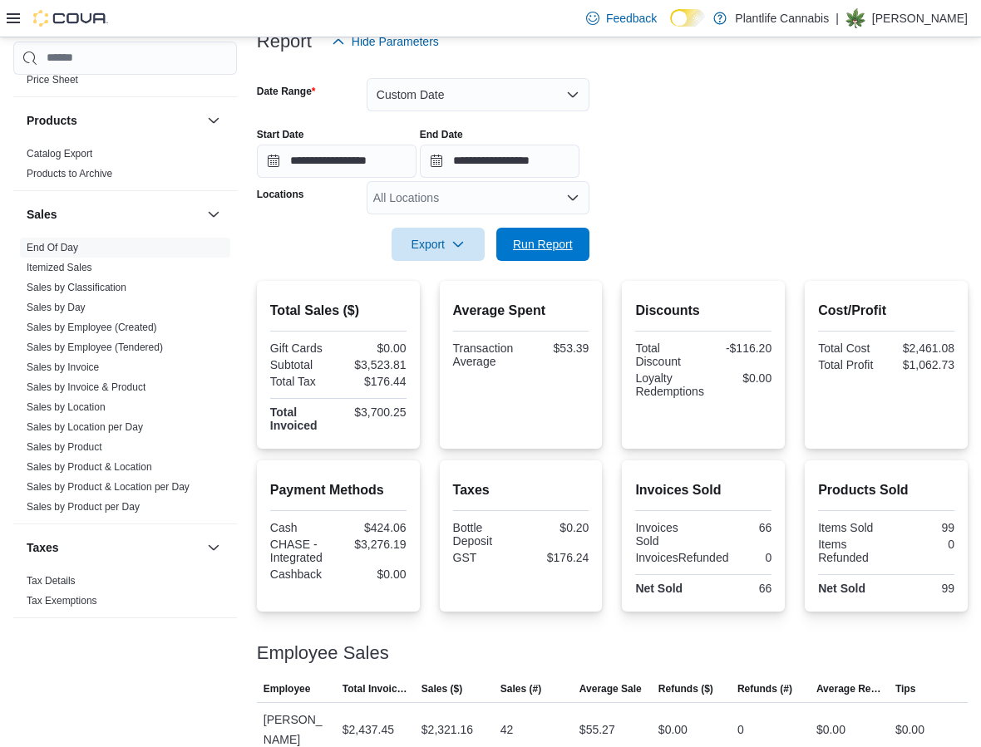
drag, startPoint x: 566, startPoint y: 250, endPoint x: 634, endPoint y: 322, distance: 98.8
click at [567, 250] on span "Run Report" at bounding box center [543, 244] width 60 height 17
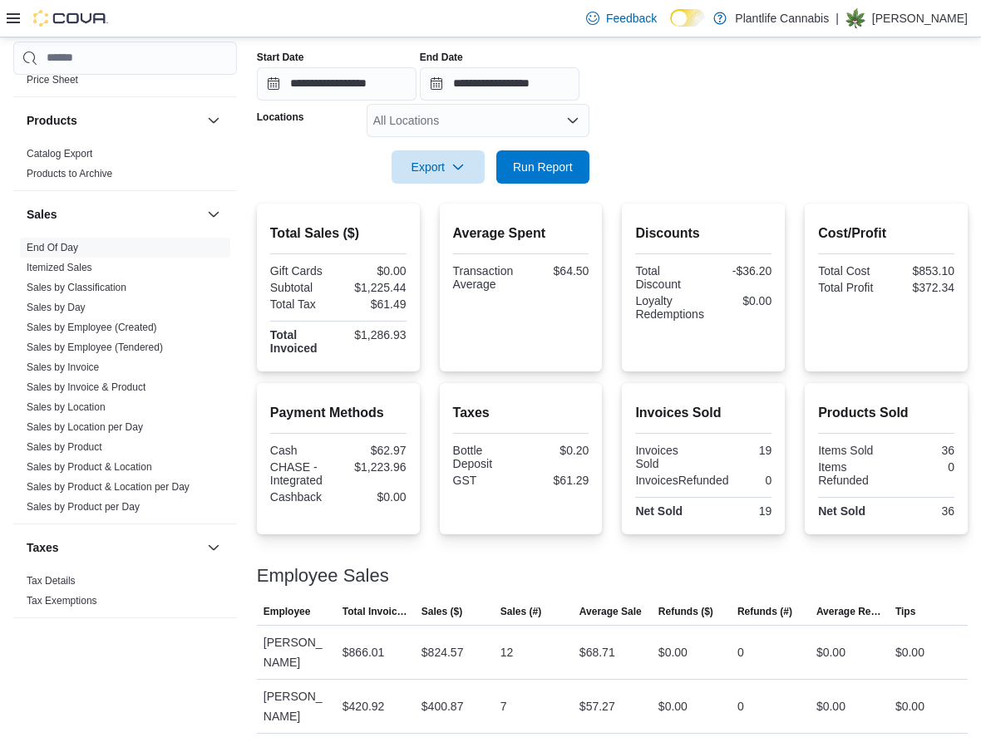
scroll to position [294, 0]
click at [528, 165] on span "Run Report" at bounding box center [543, 166] width 60 height 17
click at [548, 182] on span "Run Report" at bounding box center [542, 166] width 73 height 33
click at [545, 171] on span "Run Report" at bounding box center [543, 166] width 60 height 17
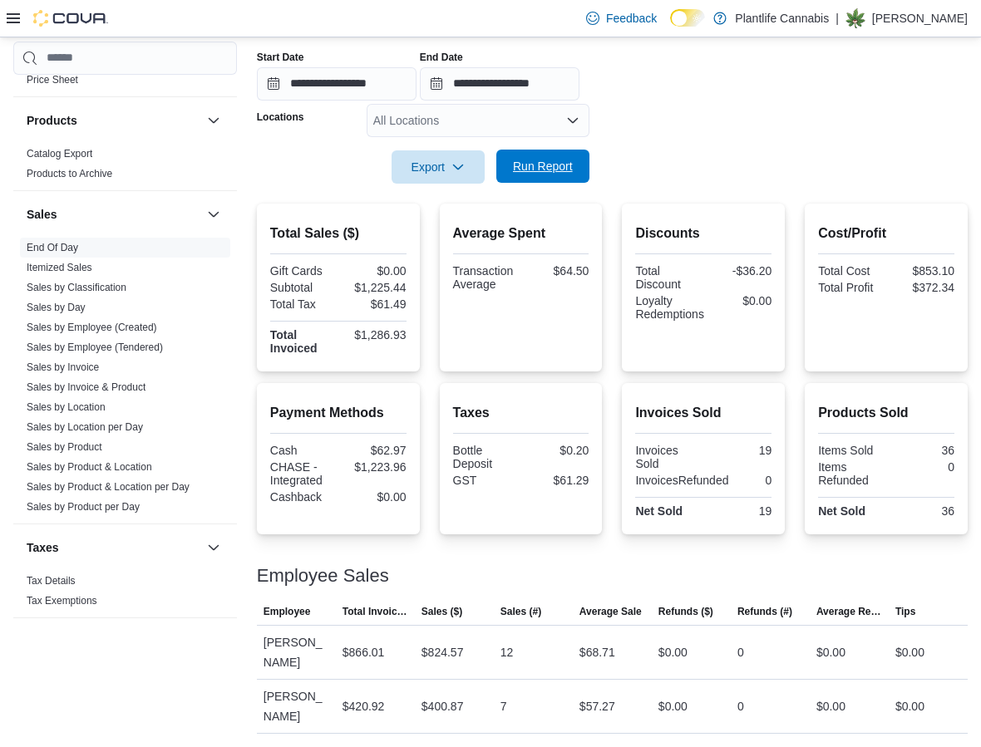
click at [544, 171] on span "Run Report" at bounding box center [543, 166] width 60 height 17
click at [518, 166] on span "Run Report" at bounding box center [543, 166] width 60 height 17
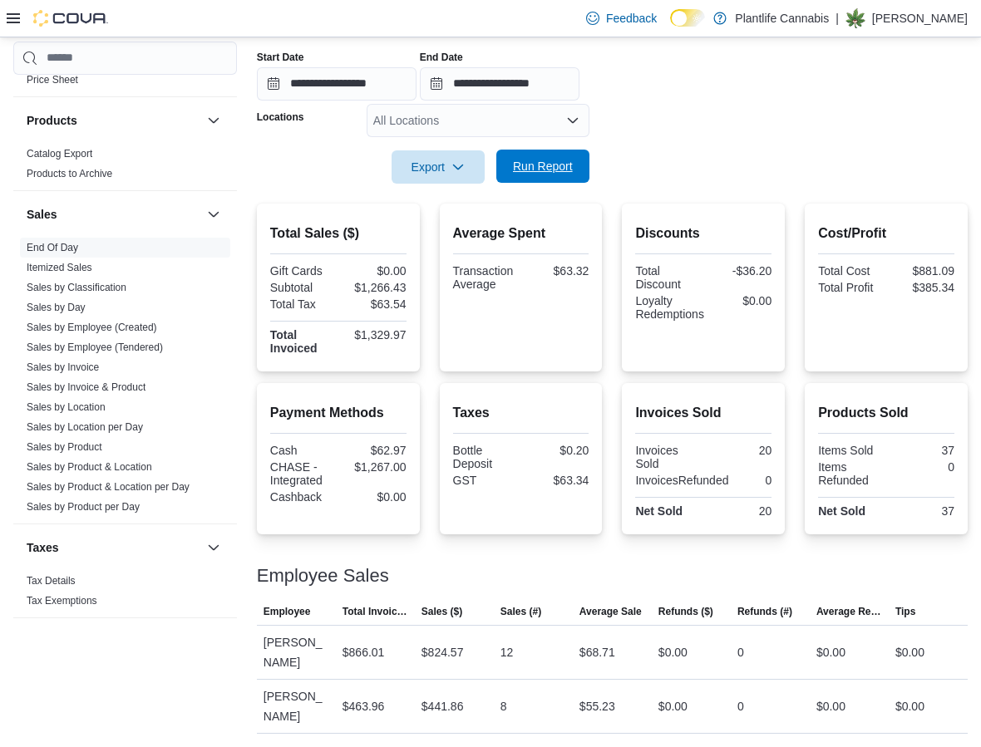
click at [530, 169] on span "Run Report" at bounding box center [543, 166] width 60 height 17
drag, startPoint x: 542, startPoint y: 152, endPoint x: 549, endPoint y: 160, distance: 10.6
click at [540, 152] on span "Run Report" at bounding box center [542, 166] width 73 height 33
click at [534, 176] on span "Run Report" at bounding box center [542, 166] width 73 height 33
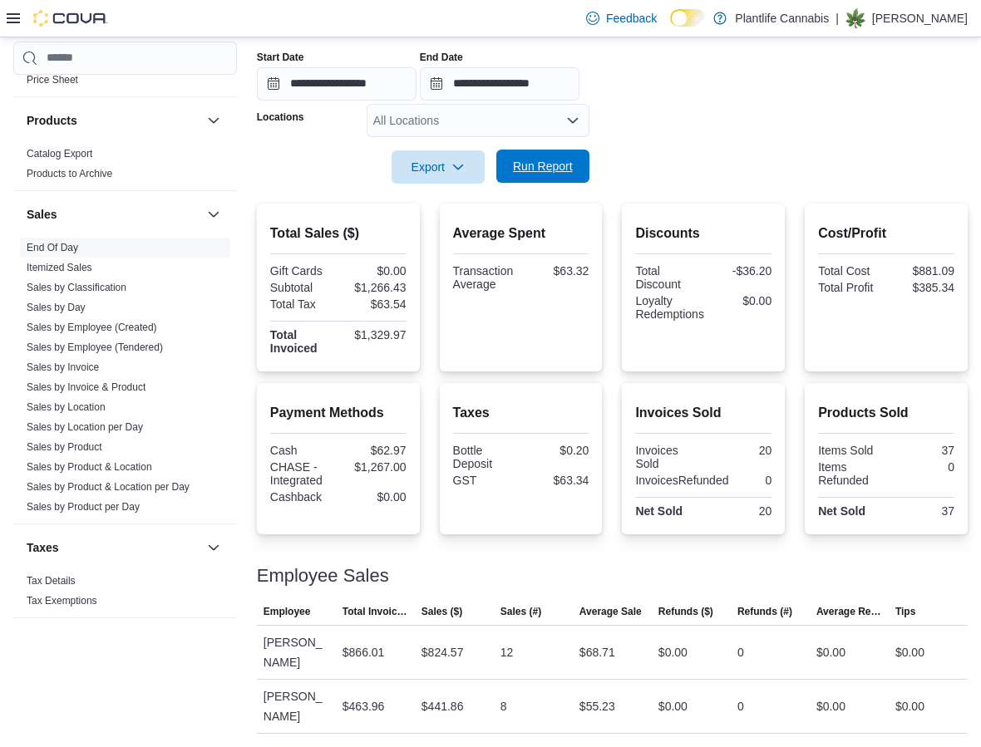
click at [534, 176] on span "Run Report" at bounding box center [542, 166] width 73 height 33
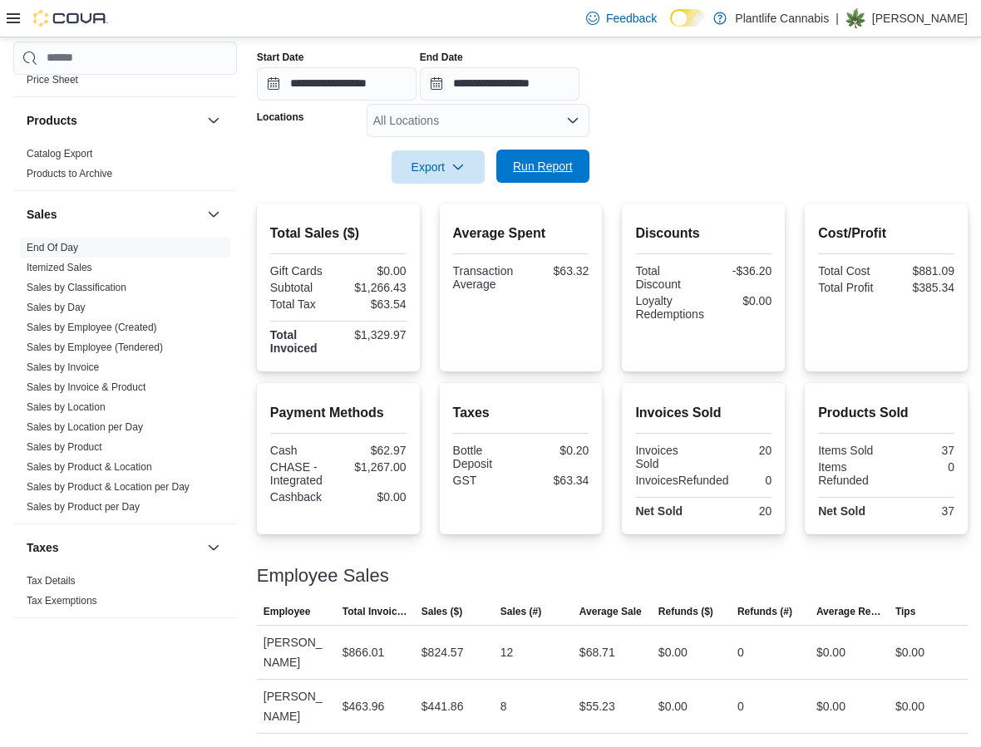
click at [534, 176] on span "Run Report" at bounding box center [542, 166] width 73 height 33
click at [535, 177] on span "Run Report" at bounding box center [542, 166] width 73 height 33
click at [535, 170] on span "Run Report" at bounding box center [543, 166] width 60 height 17
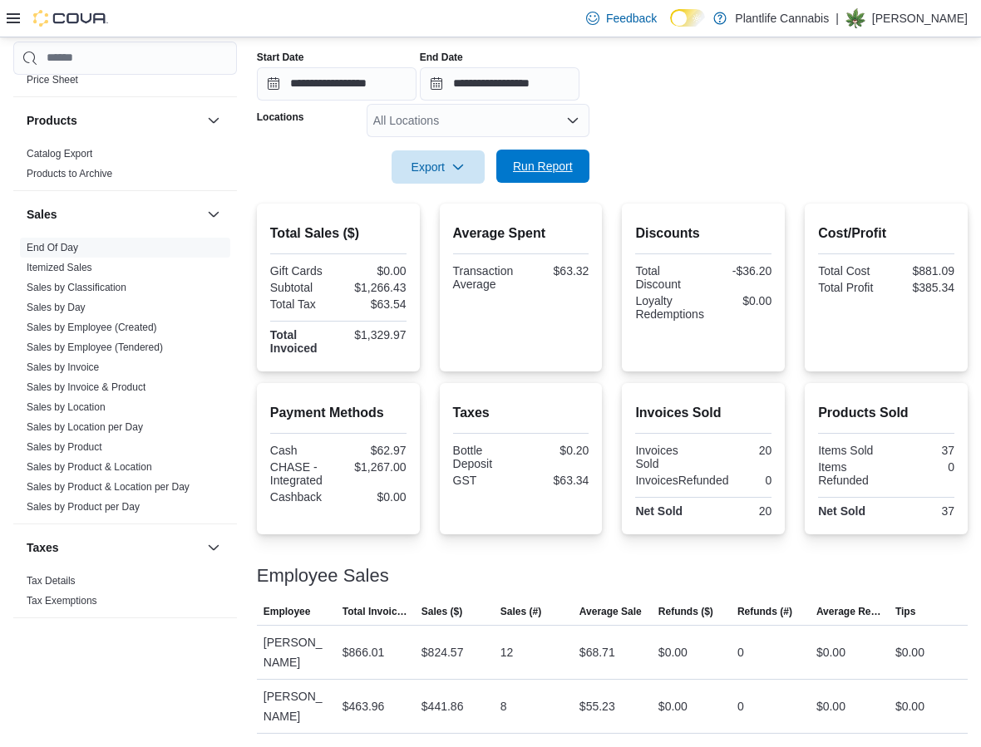
click at [535, 170] on span "Run Report" at bounding box center [543, 166] width 60 height 17
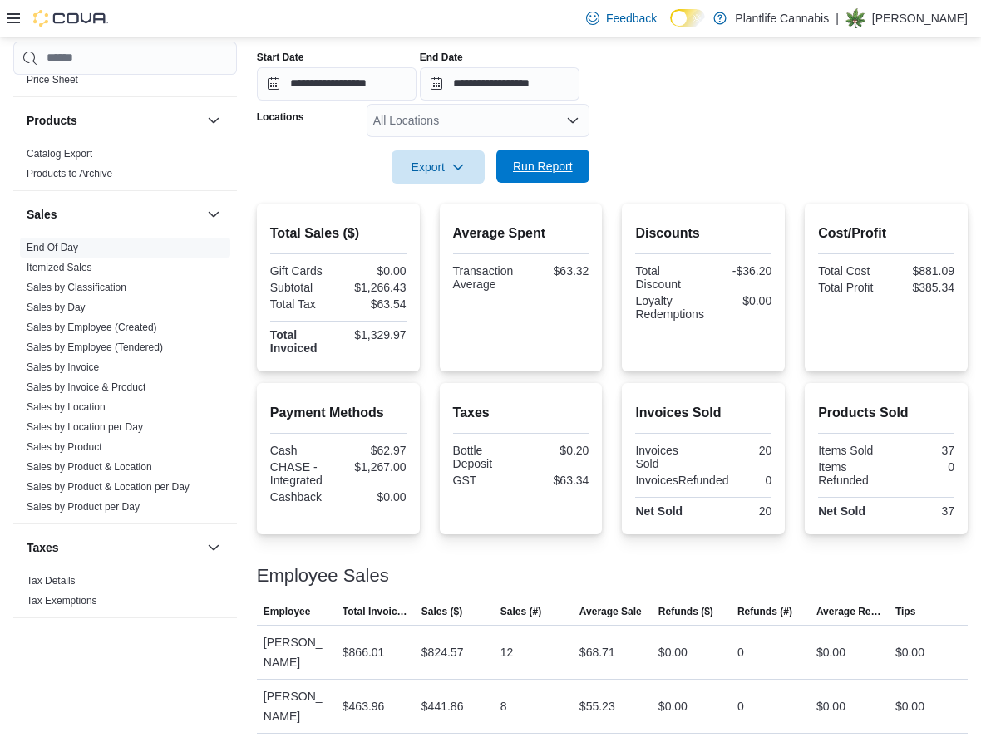
click at [535, 170] on span "Run Report" at bounding box center [543, 166] width 60 height 17
click at [523, 170] on span "Run Report" at bounding box center [542, 166] width 73 height 33
drag, startPoint x: 522, startPoint y: 170, endPoint x: 512, endPoint y: 177, distance: 12.0
click at [511, 177] on span "Run Report" at bounding box center [542, 166] width 73 height 33
click at [512, 177] on span "Run Report" at bounding box center [542, 166] width 73 height 33
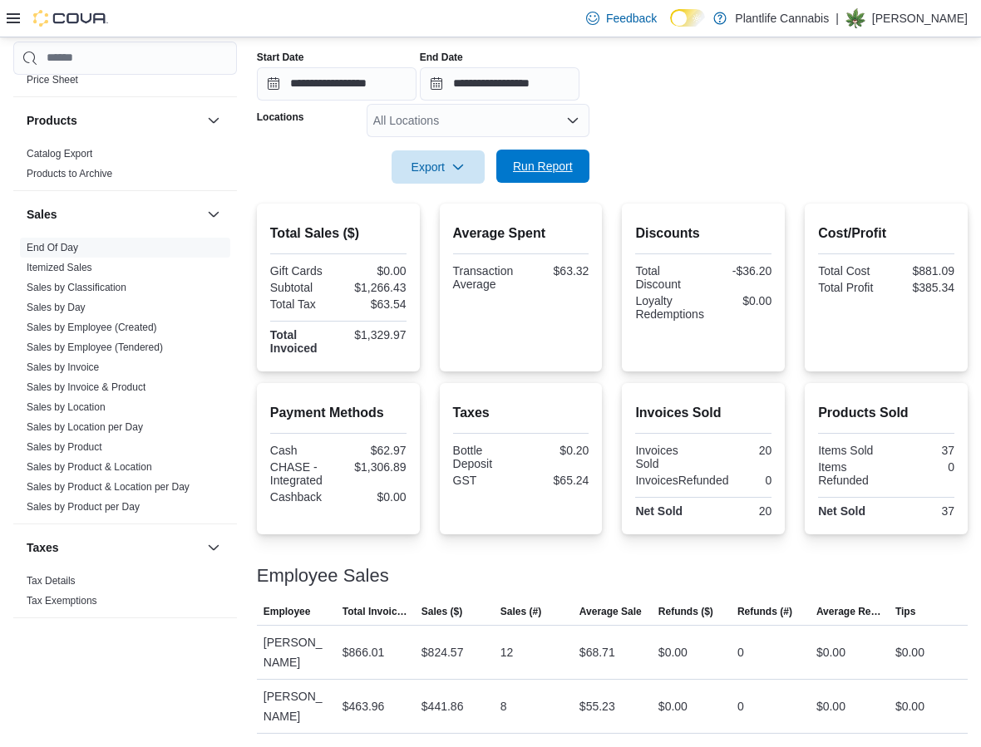
click at [511, 177] on span "Run Report" at bounding box center [542, 166] width 73 height 33
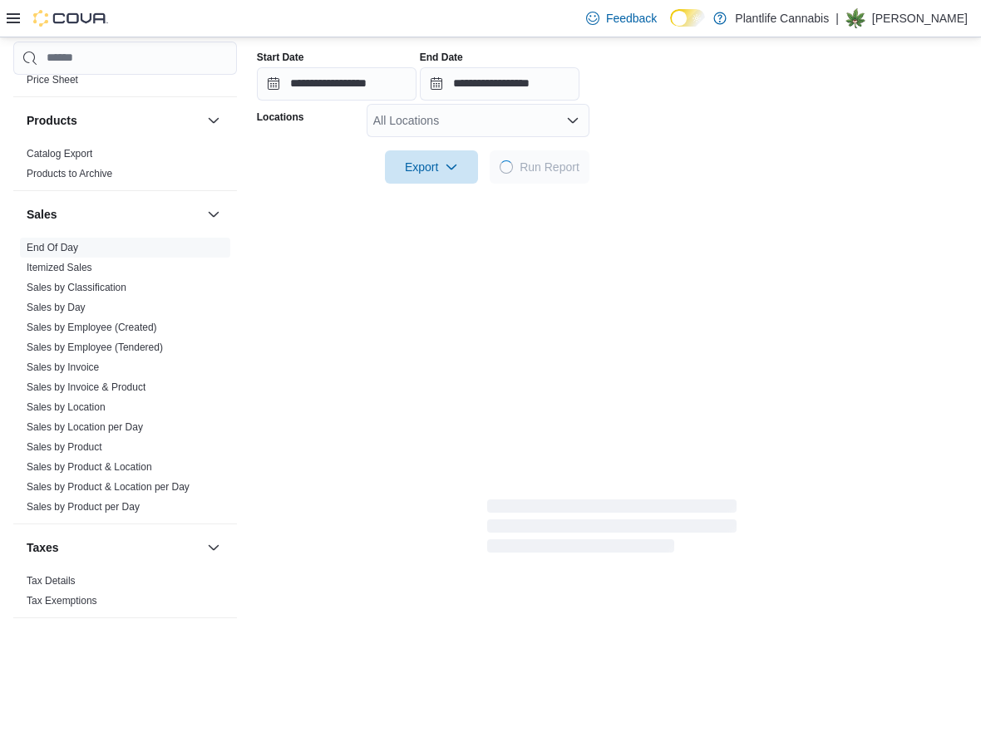
click at [509, 177] on span "Run Report" at bounding box center [540, 166] width 80 height 33
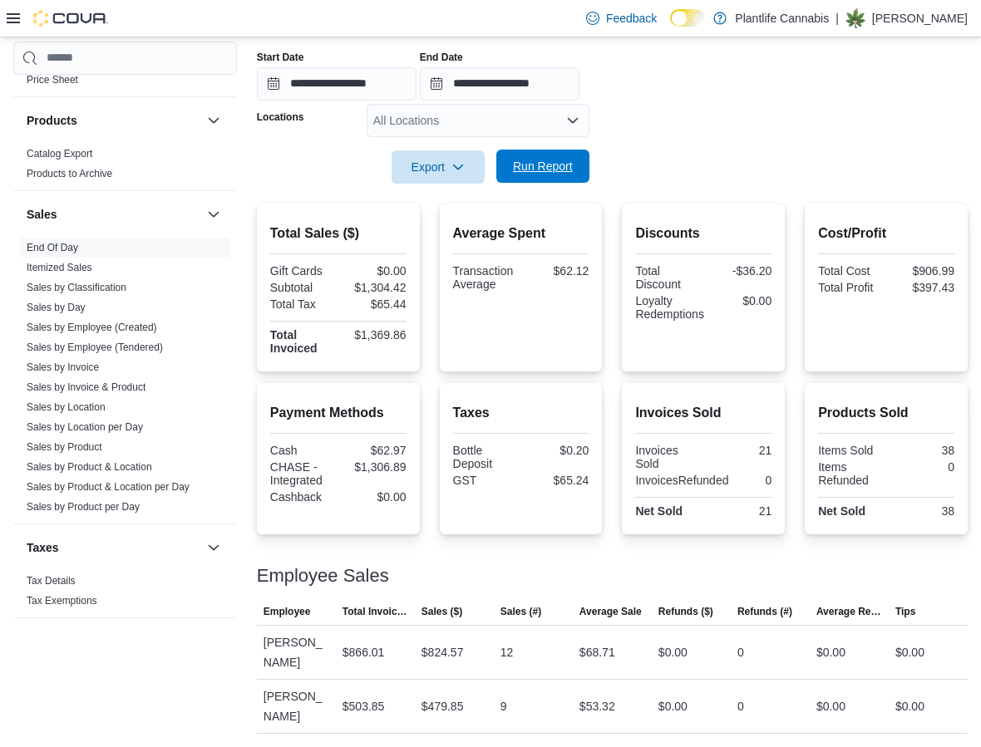
click at [506, 178] on span "Run Report" at bounding box center [542, 166] width 73 height 33
click at [505, 178] on button "Run Report" at bounding box center [542, 166] width 93 height 33
click at [503, 176] on button "Run Report" at bounding box center [542, 166] width 93 height 33
click at [100, 289] on link "Sales by Classification" at bounding box center [77, 288] width 100 height 12
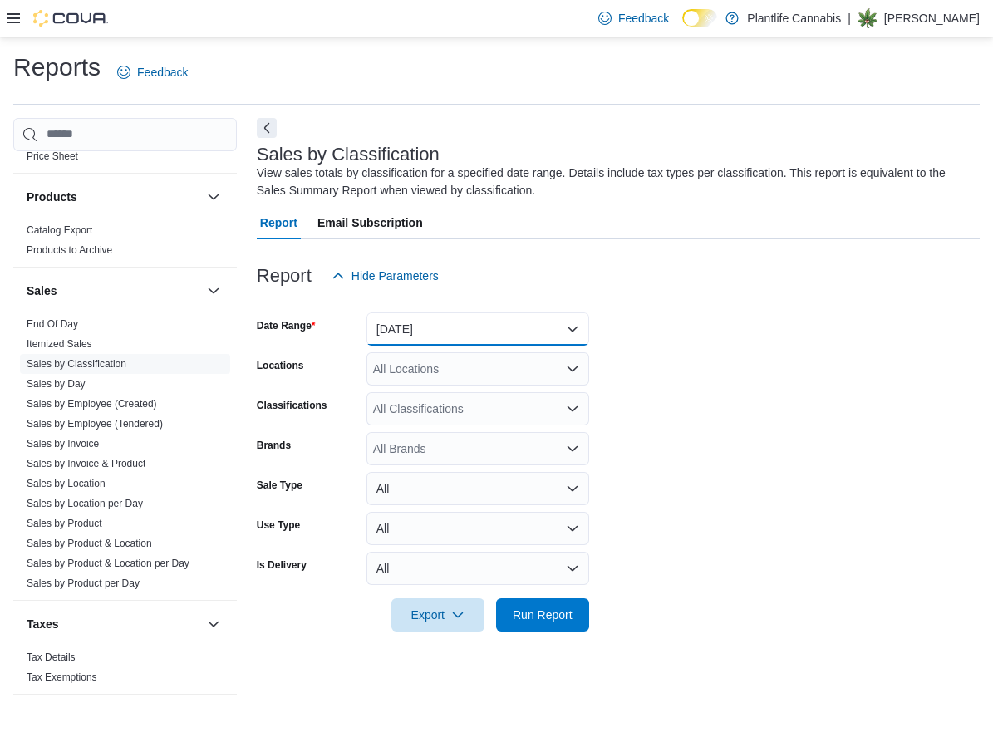
drag, startPoint x: 414, startPoint y: 331, endPoint x: 422, endPoint y: 328, distance: 8.7
click at [420, 329] on button "[DATE]" at bounding box center [478, 329] width 223 height 33
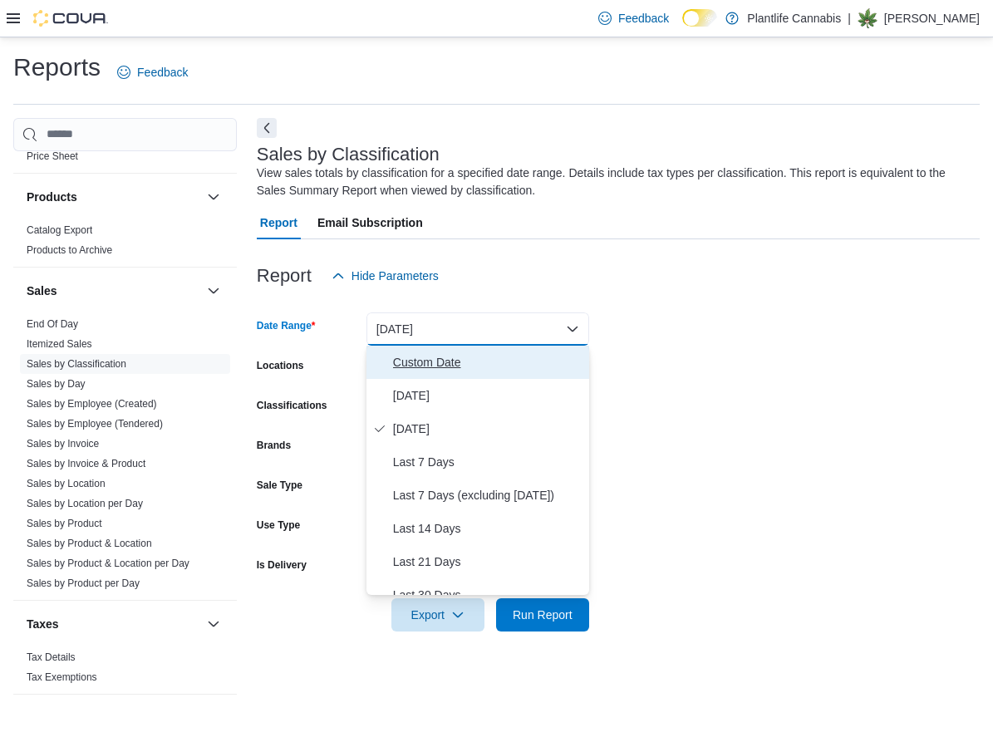
click at [427, 362] on span "Custom Date" at bounding box center [488, 362] width 190 height 20
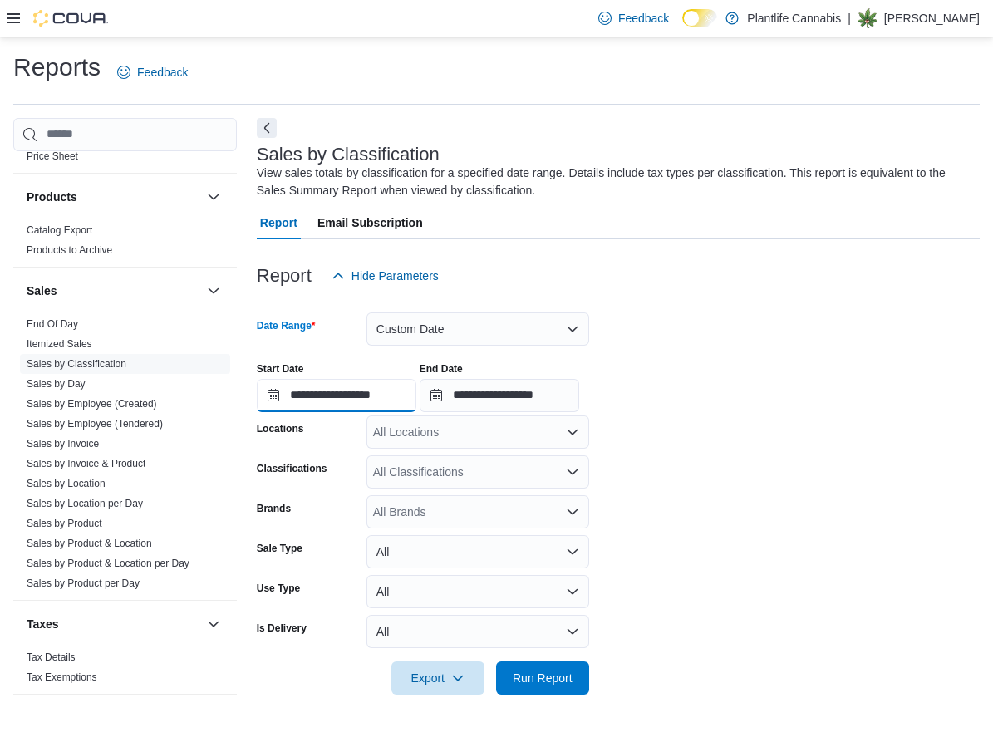
click at [376, 395] on input "**********" at bounding box center [337, 395] width 160 height 33
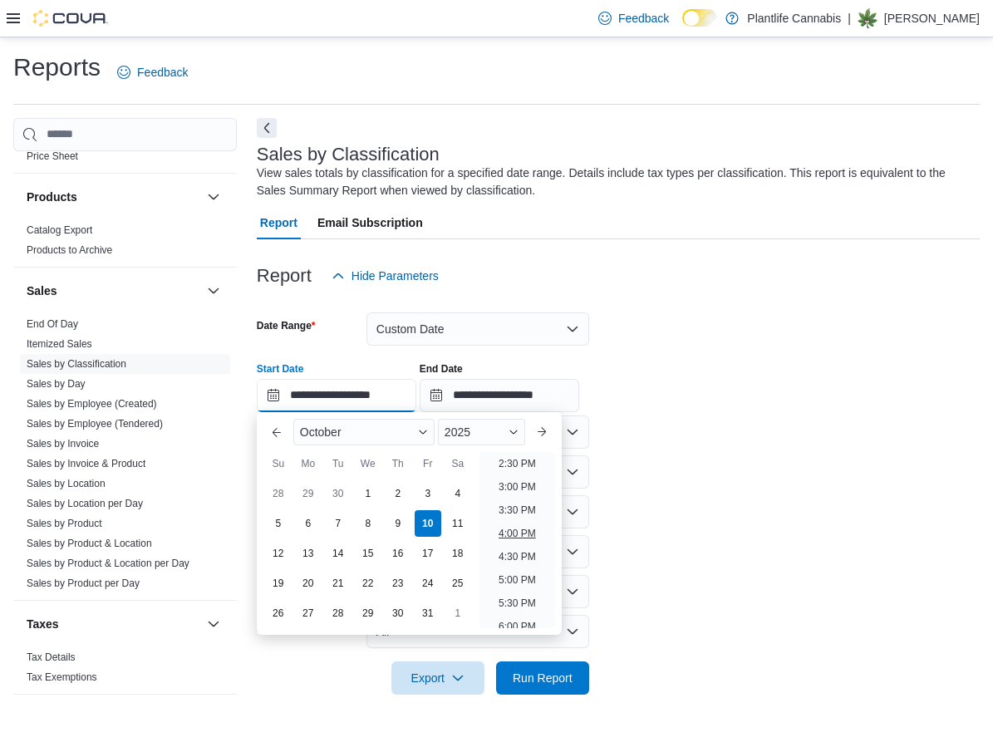
scroll to position [677, 0]
click at [522, 483] on li "3:00 PM" at bounding box center [517, 486] width 51 height 20
type input "**********"
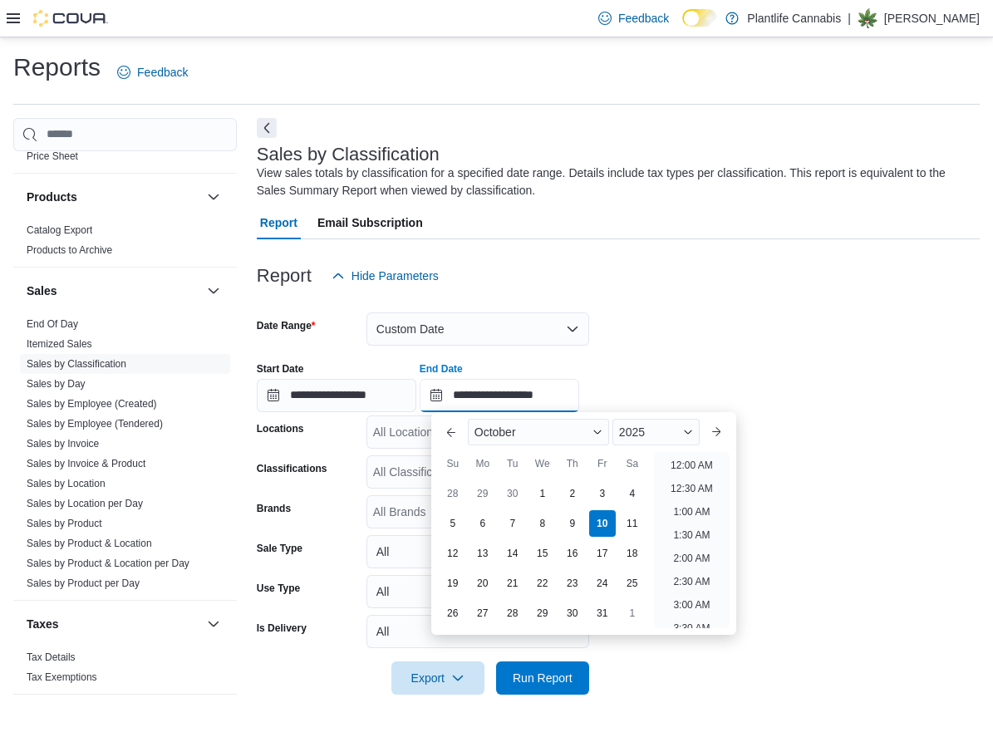
click at [570, 396] on input "**********" at bounding box center [500, 395] width 160 height 33
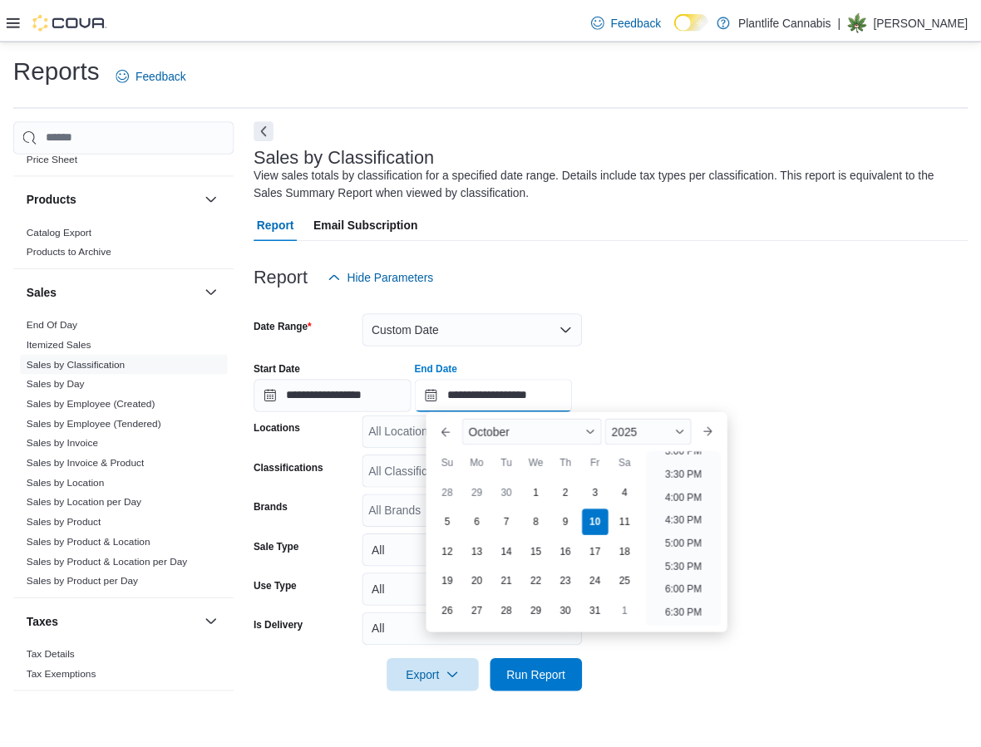
scroll to position [692, 0]
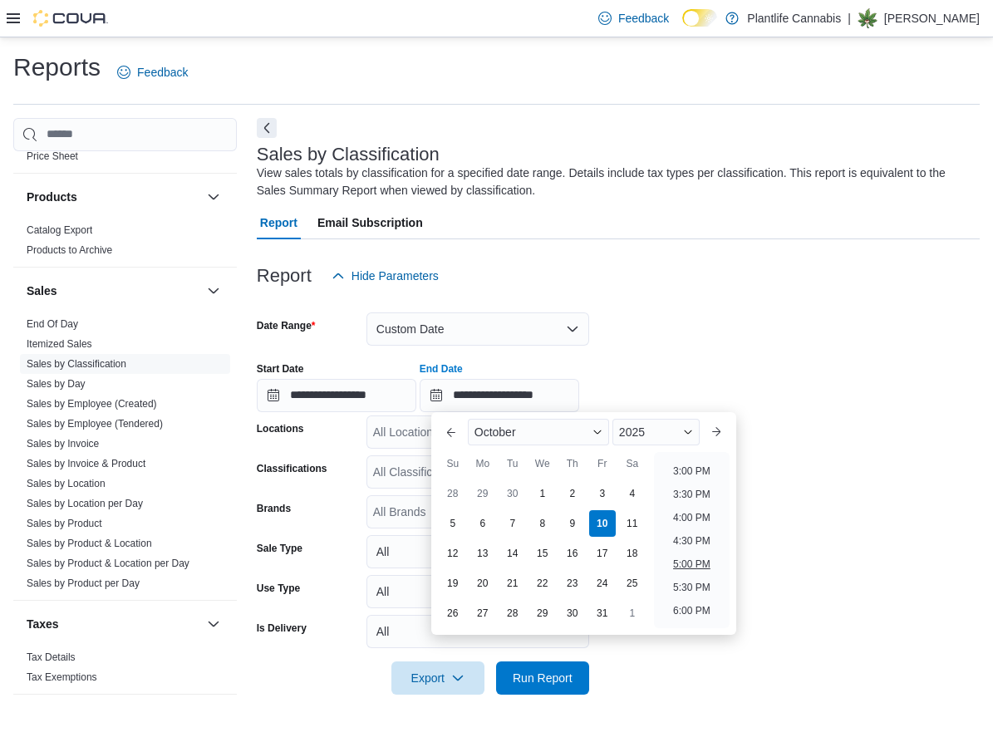
click at [703, 557] on li "5:00 PM" at bounding box center [692, 564] width 51 height 20
type input "**********"
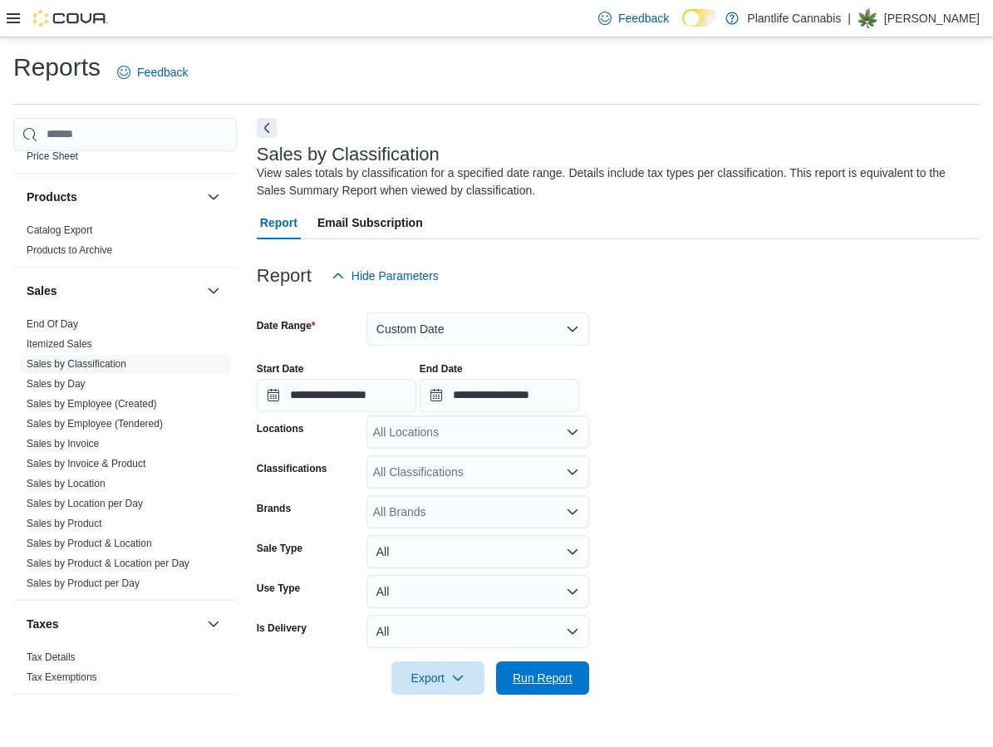
drag, startPoint x: 527, startPoint y: 693, endPoint x: 607, endPoint y: 695, distance: 79.8
click at [528, 691] on span "Run Report" at bounding box center [542, 678] width 73 height 33
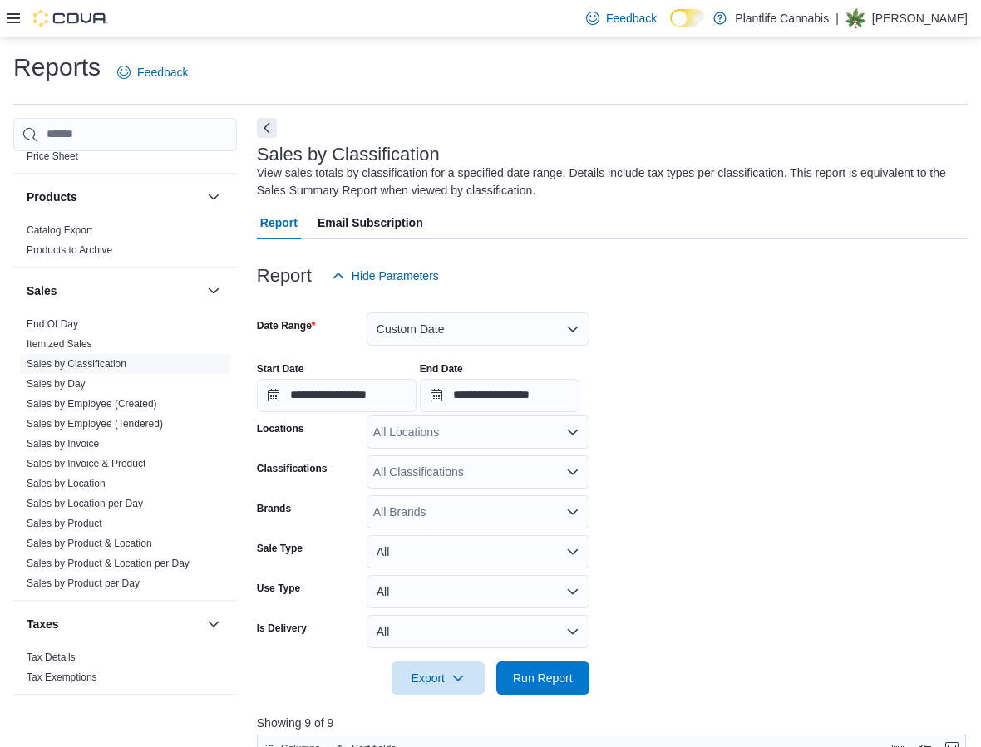
scroll to position [598, 0]
